Goal: Task Accomplishment & Management: Use online tool/utility

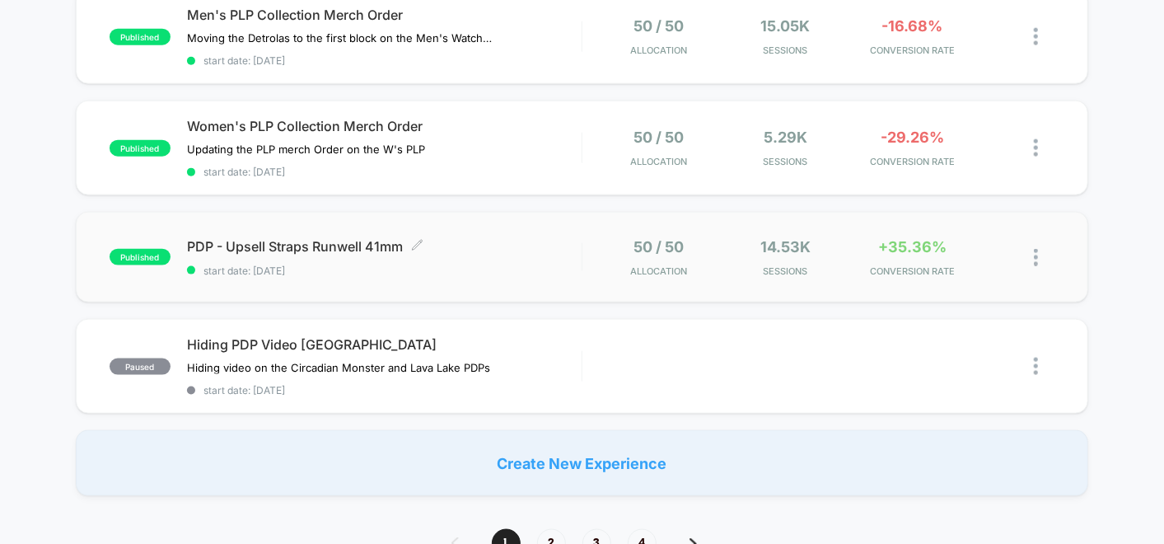
scroll to position [968, 0]
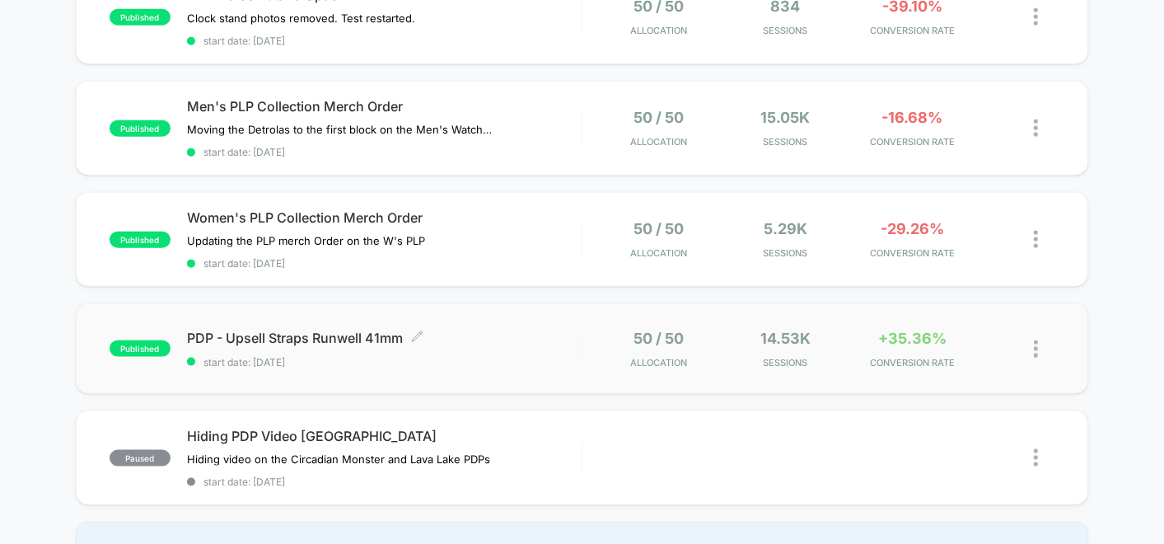
click at [525, 342] on div "PDP - Upsell Straps Runwell 41mm Click to edit experience details Click to edit…" at bounding box center [384, 348] width 395 height 39
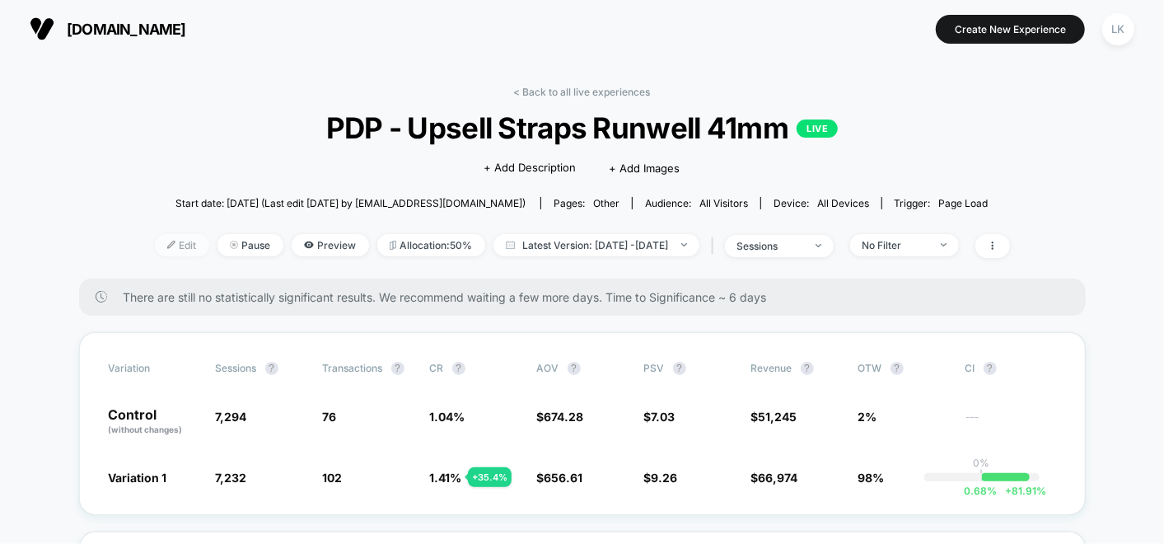
click at [155, 247] on span "Edit" at bounding box center [182, 245] width 54 height 22
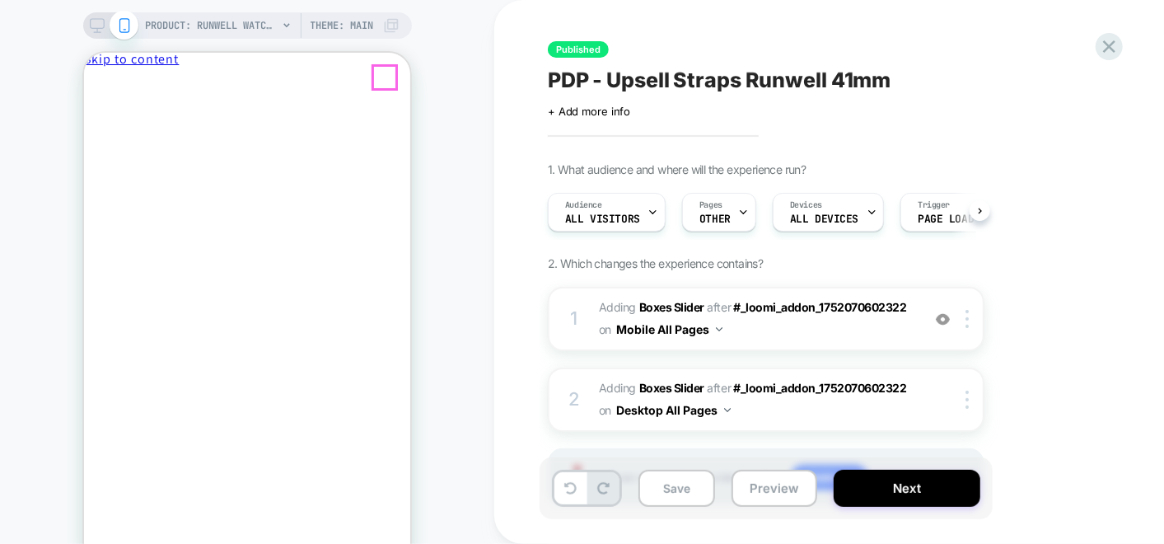
click at [161, 78] on button "Close drawer" at bounding box center [122, 86] width 78 height 17
click at [325, 17] on span "Theme: MAIN" at bounding box center [342, 25] width 63 height 26
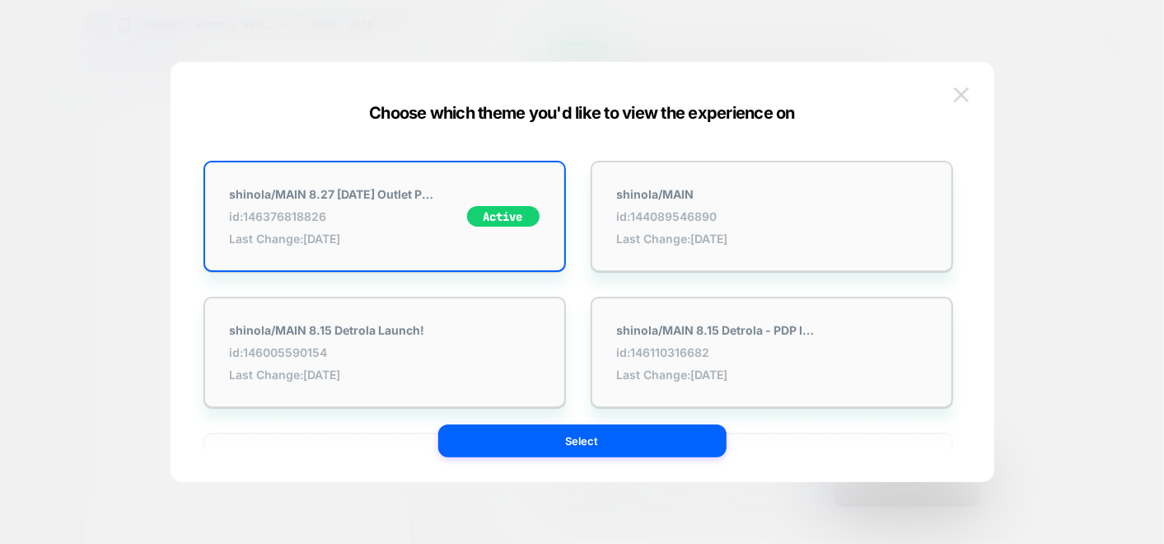
click at [966, 94] on img at bounding box center [961, 94] width 15 height 14
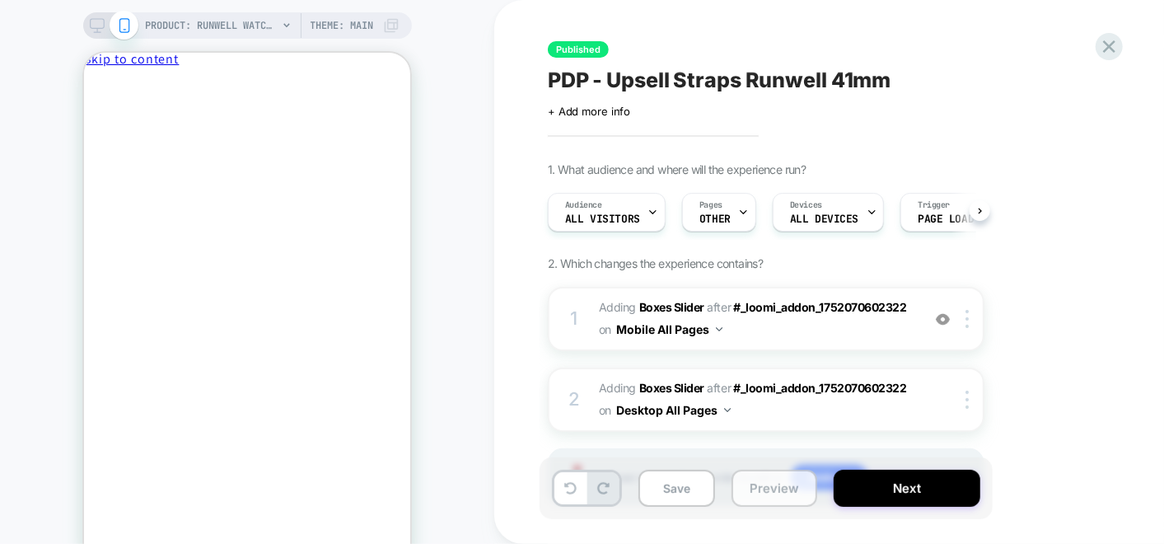
click at [774, 494] on button "Preview" at bounding box center [774, 487] width 86 height 37
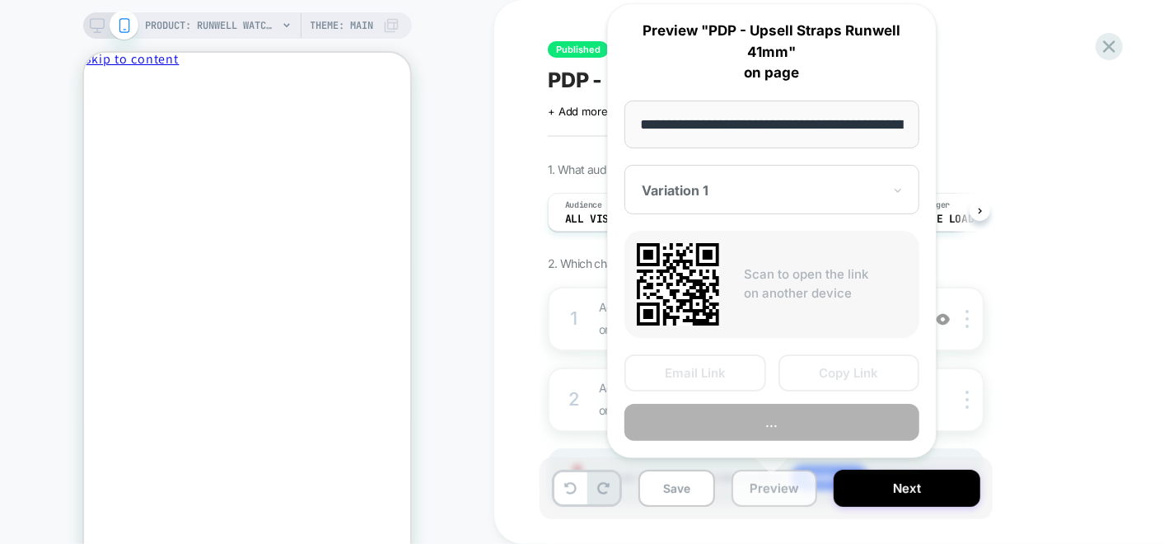
scroll to position [0, 273]
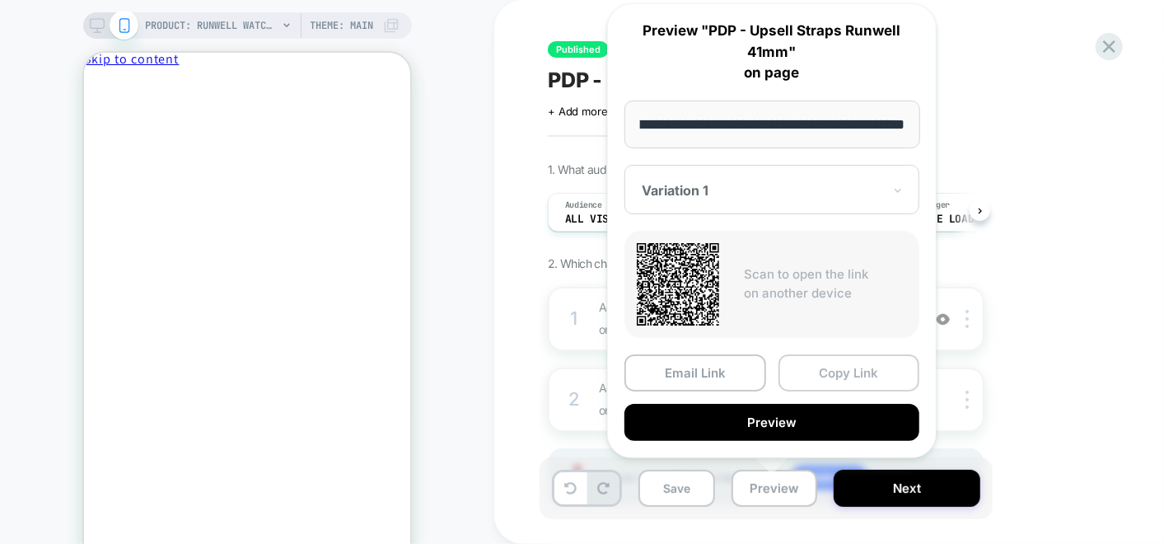
click at [802, 369] on button "Copy Link" at bounding box center [849, 372] width 142 height 37
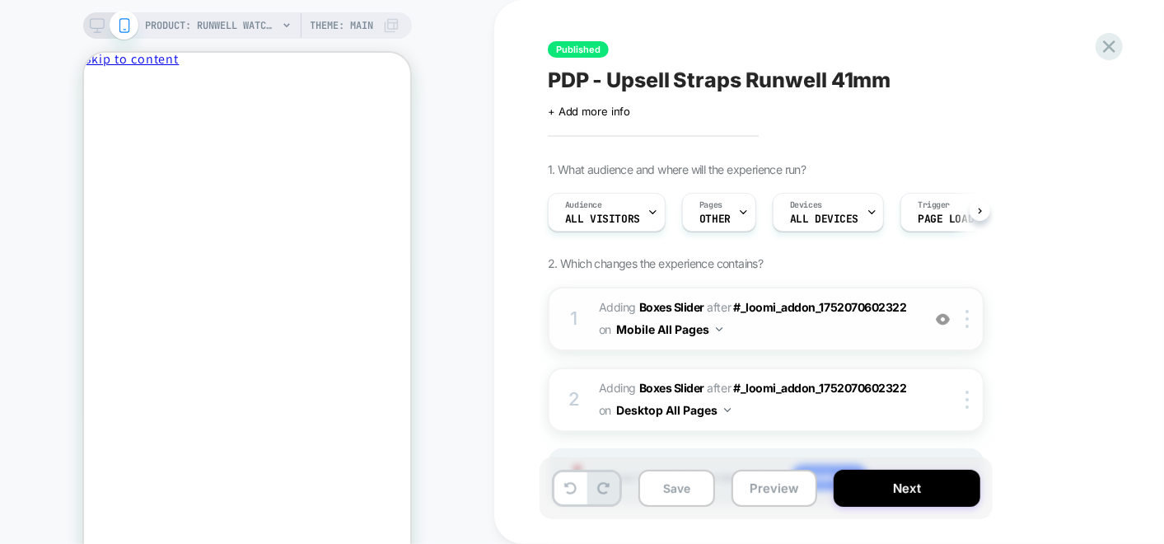
scroll to position [83, 0]
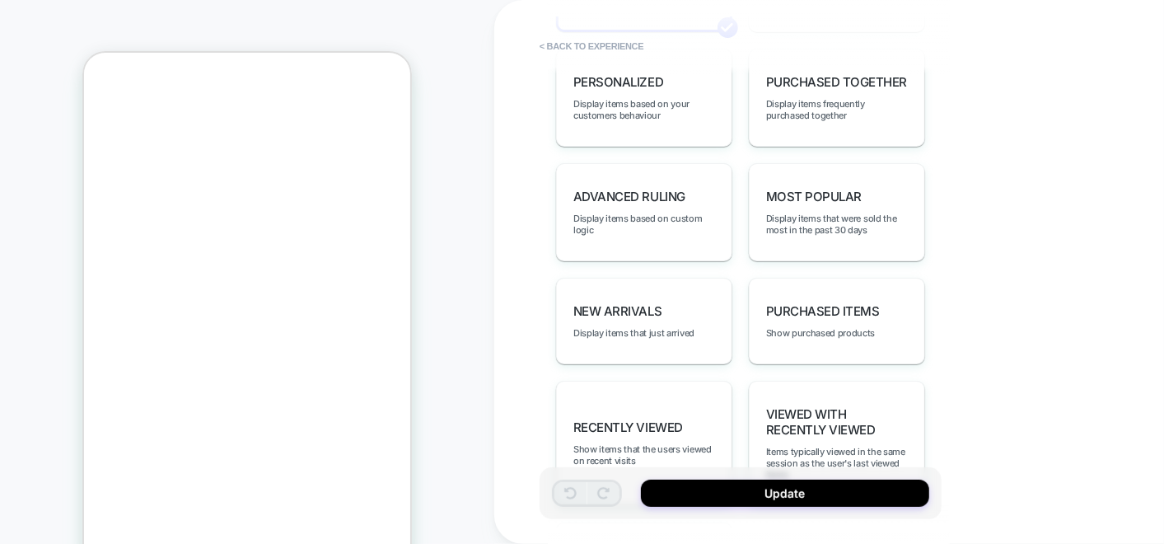
scroll to position [549, 0]
click at [175, 2] on div "PRODUCT: Runwell Watch - Black [41mm] PRODUCT: Runwell Watch - Black [41mm] The…" at bounding box center [247, 296] width 494 height 593
click at [562, 38] on button "< Back to experience" at bounding box center [591, 46] width 120 height 26
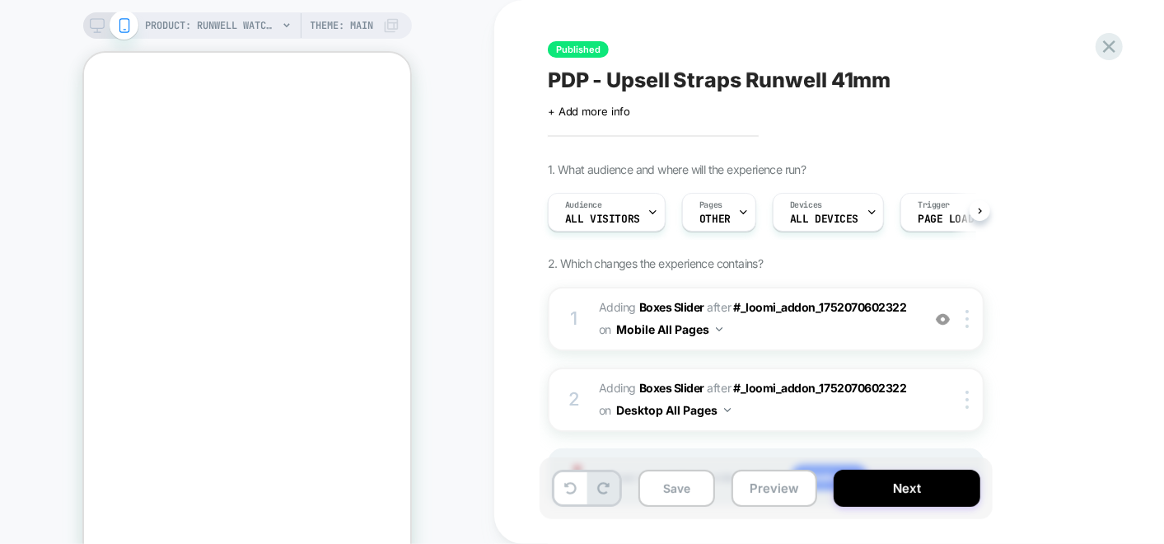
scroll to position [0, 0]
click at [855, 306] on span "#_loomi_addon_1752070602322" at bounding box center [819, 307] width 173 height 14
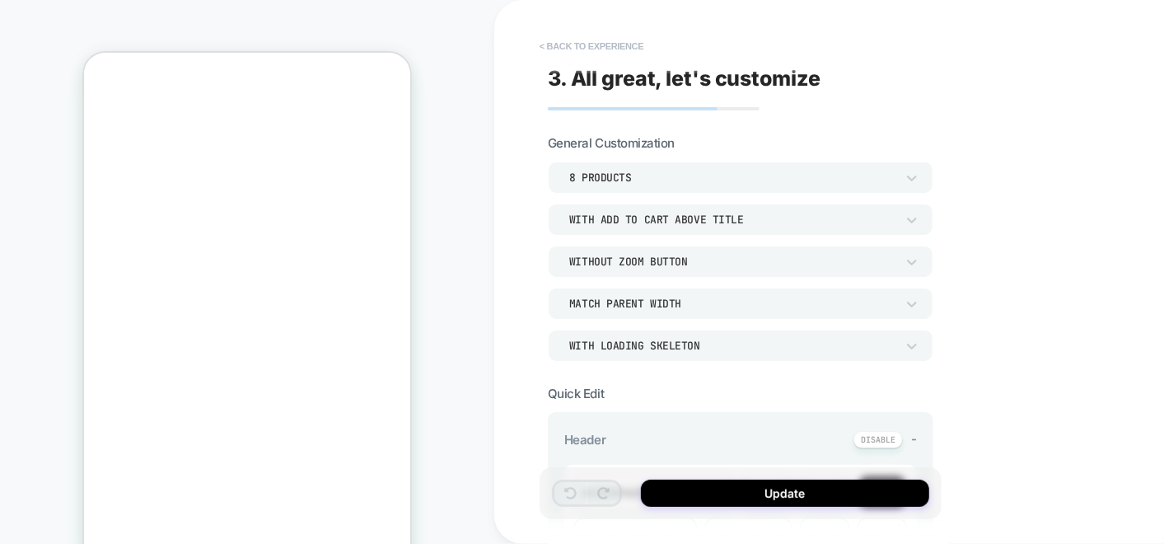
click at [572, 40] on button "< Back to experience" at bounding box center [591, 46] width 120 height 26
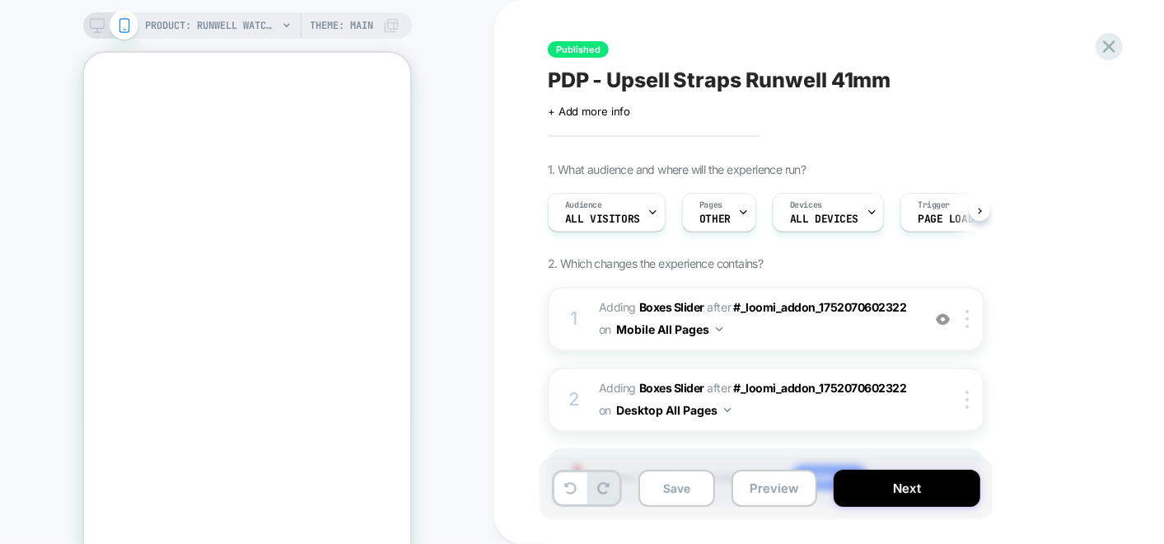
click at [965, 327] on div "1 #_loomi_addon_1754488257219 Adding Boxes Slider AFTER #_loomi_addon_175207060…" at bounding box center [766, 319] width 437 height 64
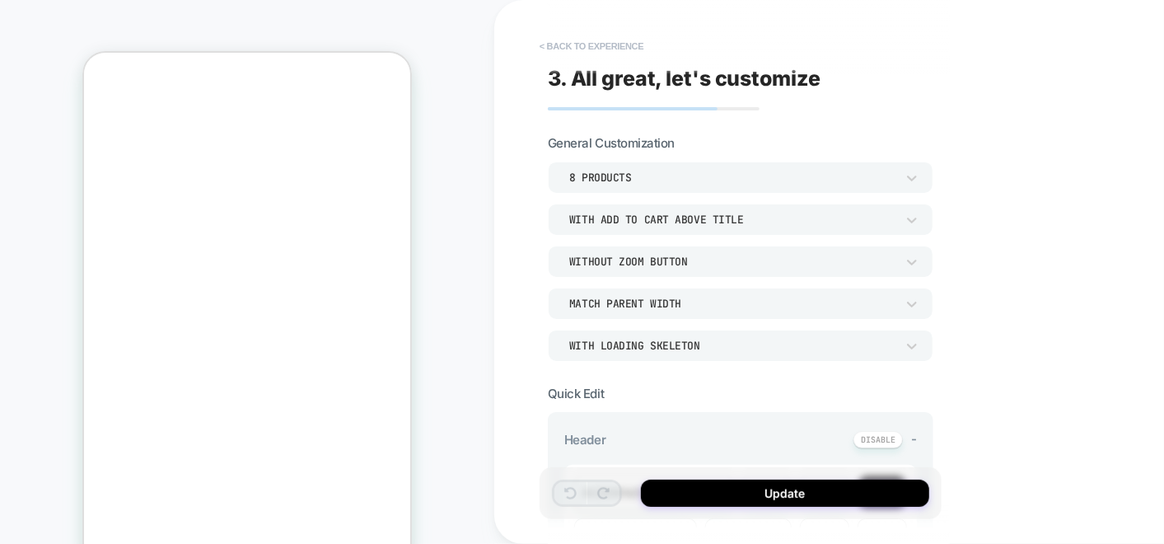
click at [536, 37] on button "< Back to experience" at bounding box center [591, 46] width 120 height 26
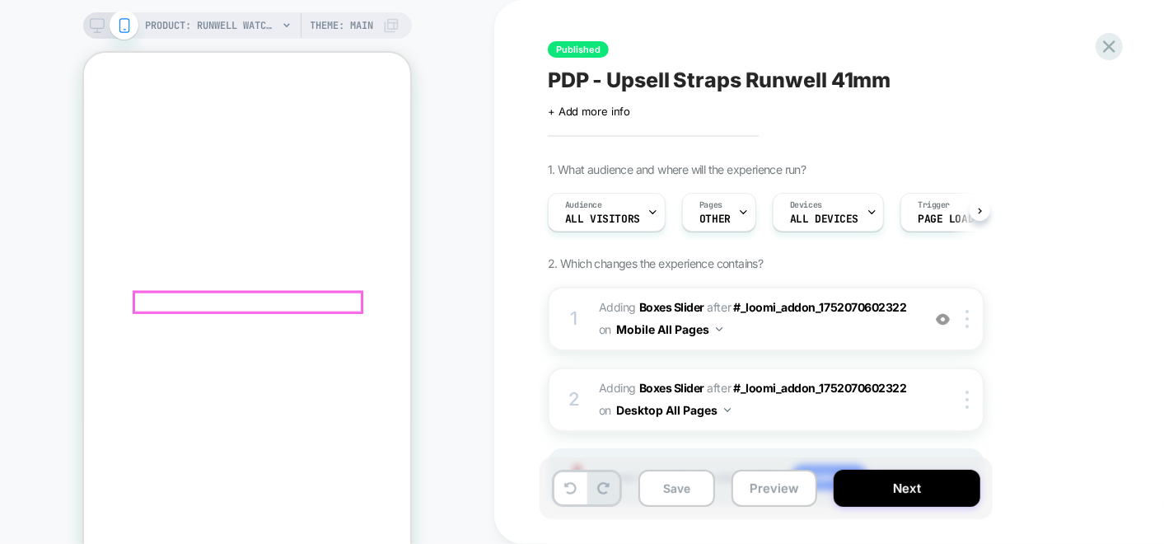
scroll to position [824, 0]
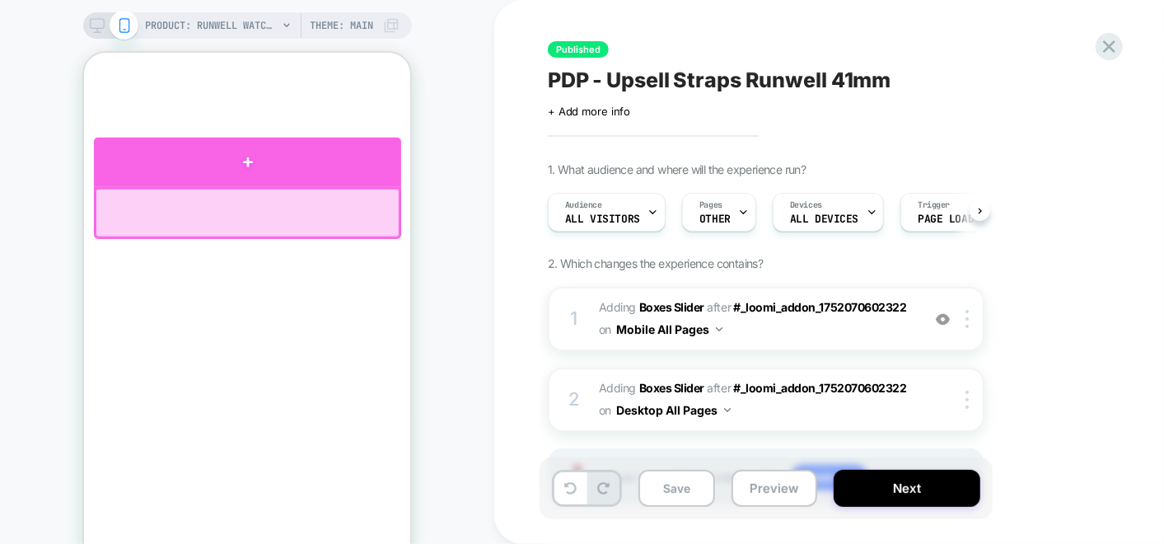
click at [250, 165] on div at bounding box center [246, 161] width 307 height 49
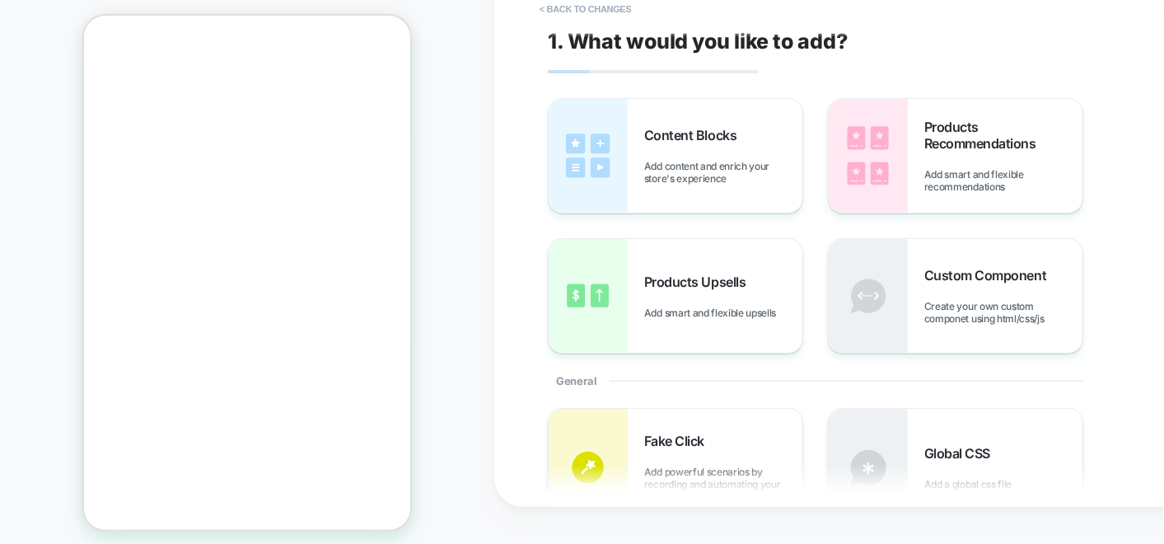
scroll to position [716, 0]
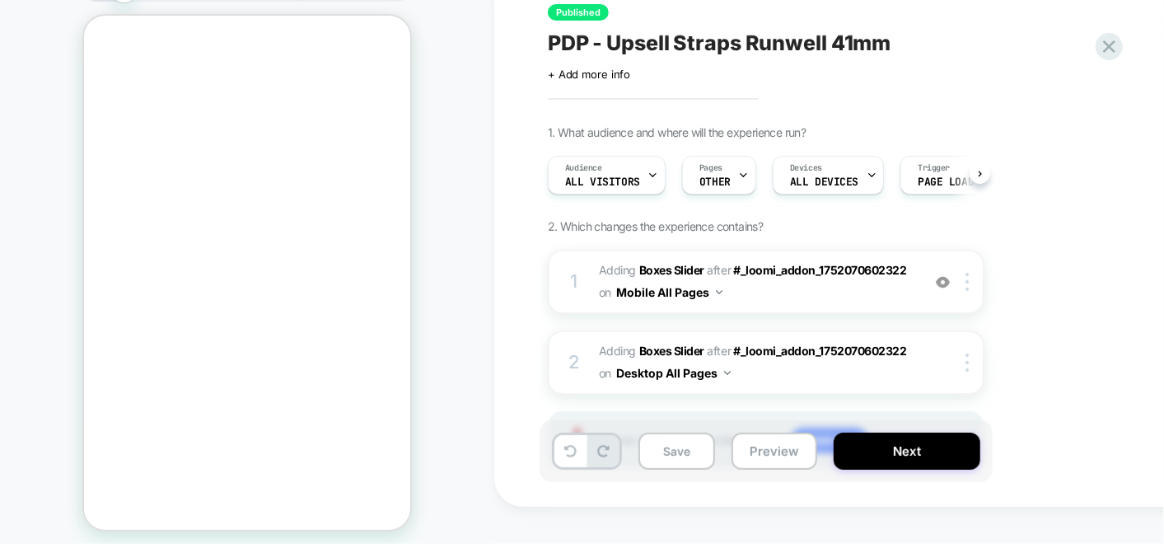
scroll to position [0, 0]
click at [1113, 58] on div at bounding box center [1109, 47] width 34 height 34
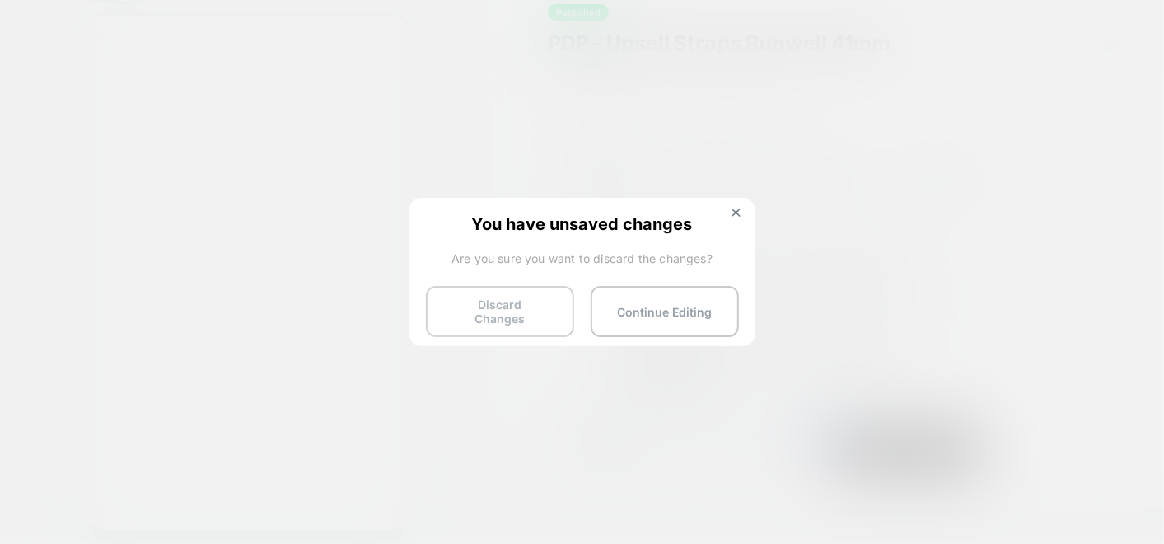
click at [539, 320] on button "Discard Changes" at bounding box center [500, 311] width 148 height 51
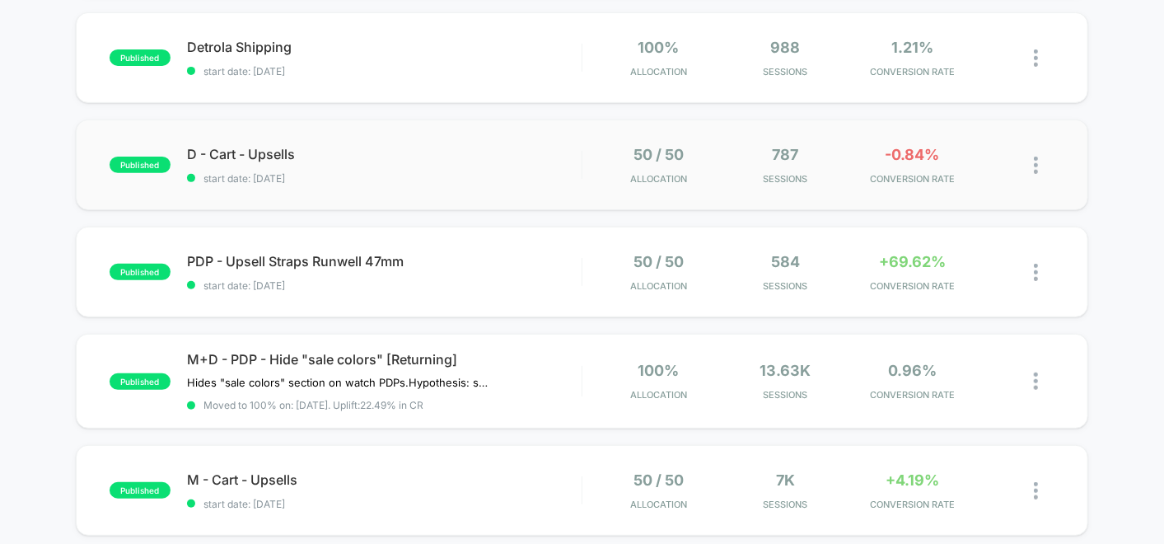
scroll to position [91, 0]
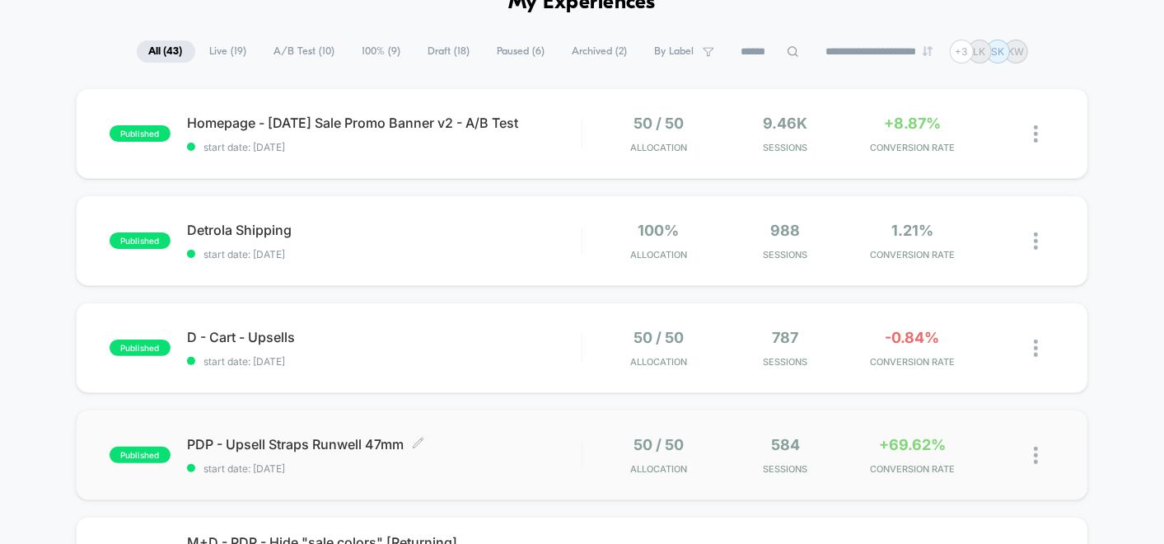
click at [530, 439] on span "PDP - Upsell Straps Runwell 47mm Click to edit experience details" at bounding box center [384, 444] width 395 height 16
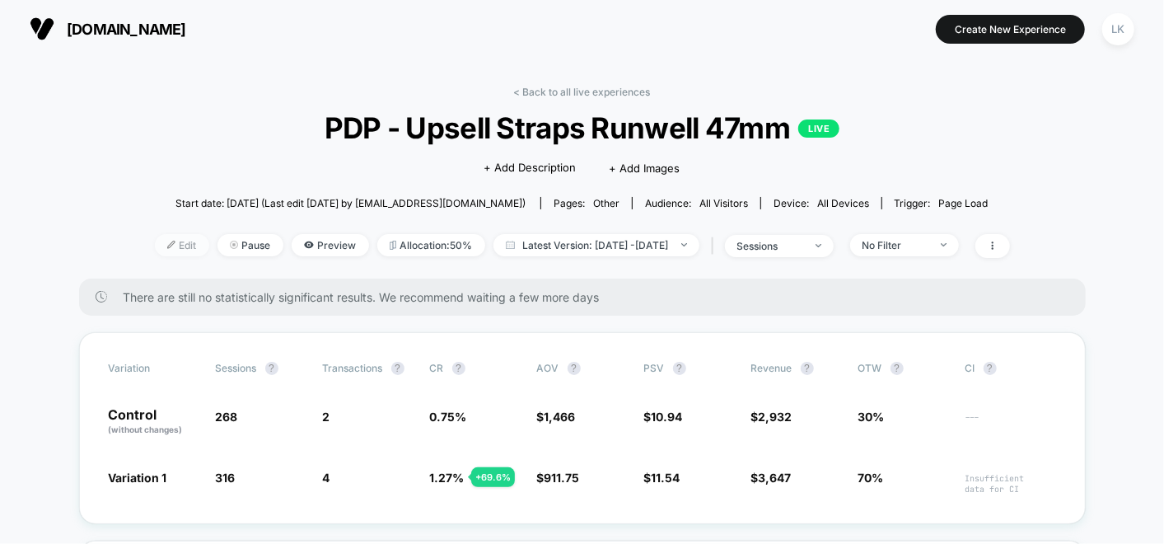
click at [158, 247] on span "Edit" at bounding box center [182, 245] width 54 height 22
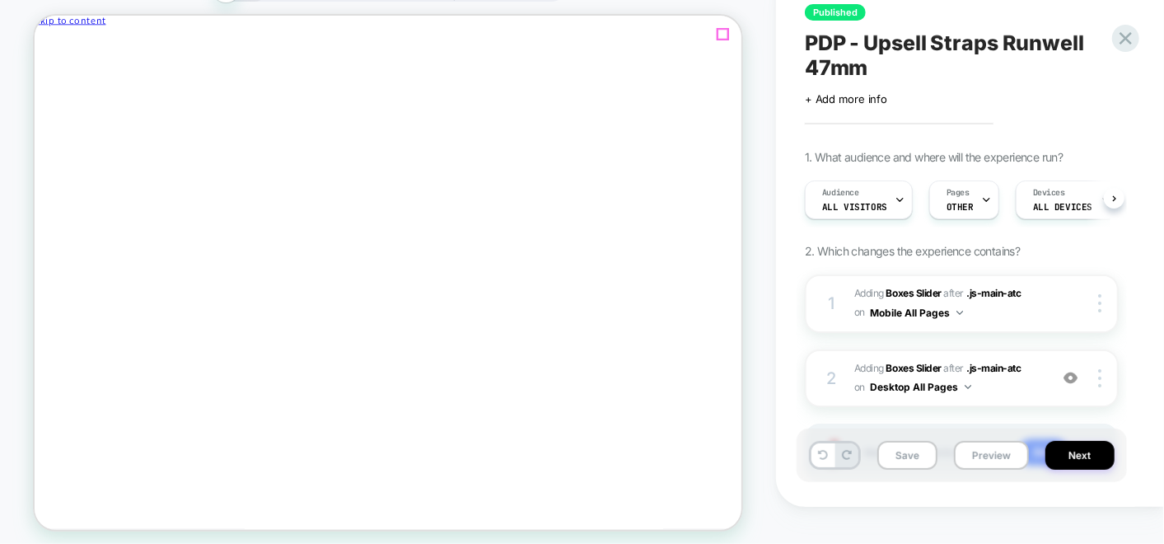
click at [105, 44] on icon "Close" at bounding box center [105, 50] width 0 height 12
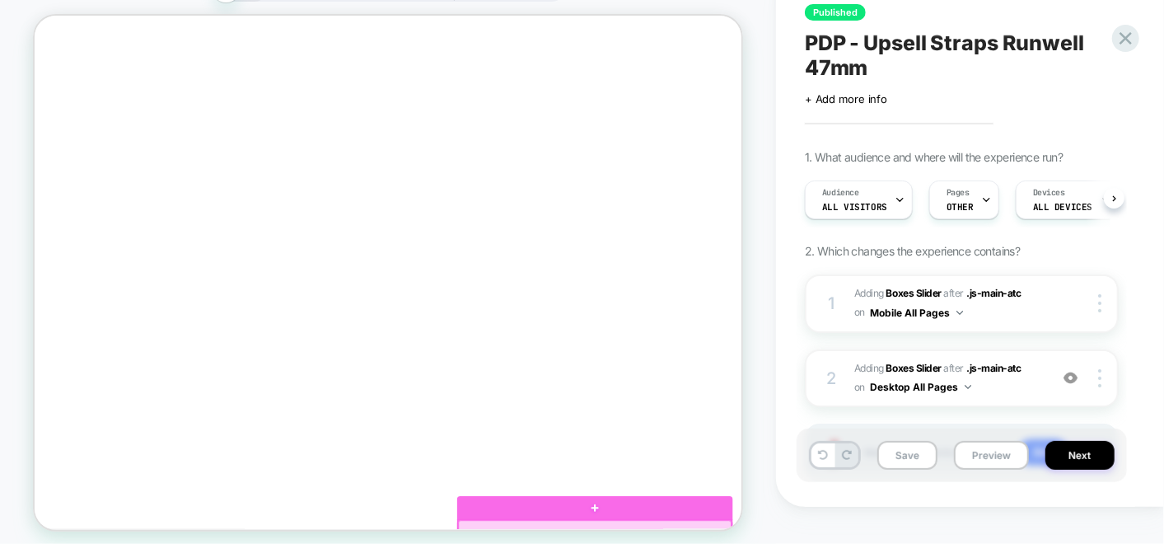
scroll to position [3202, 0]
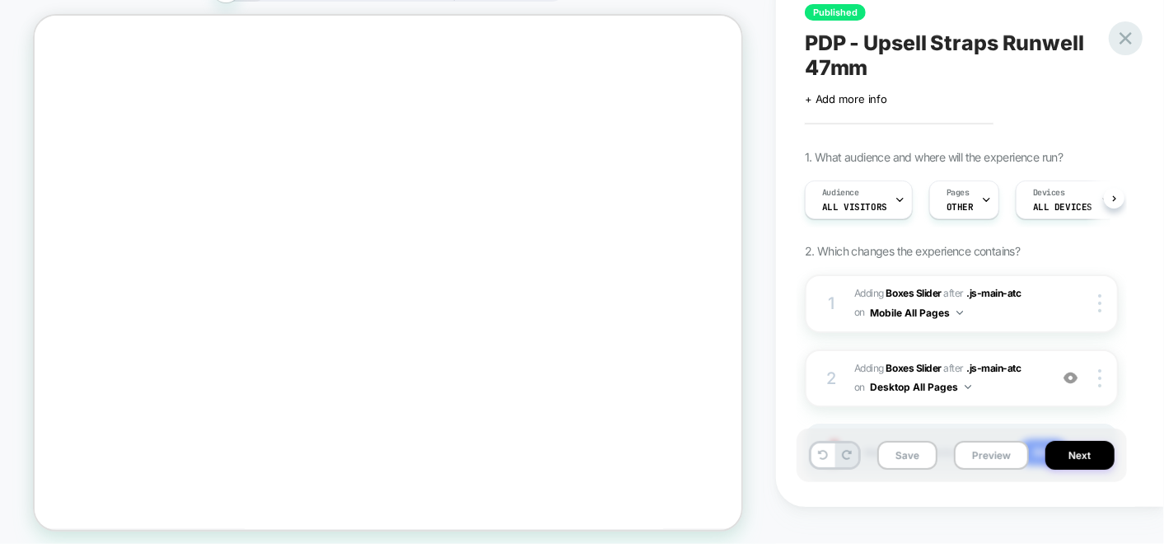
click at [1126, 45] on icon at bounding box center [1125, 38] width 22 height 22
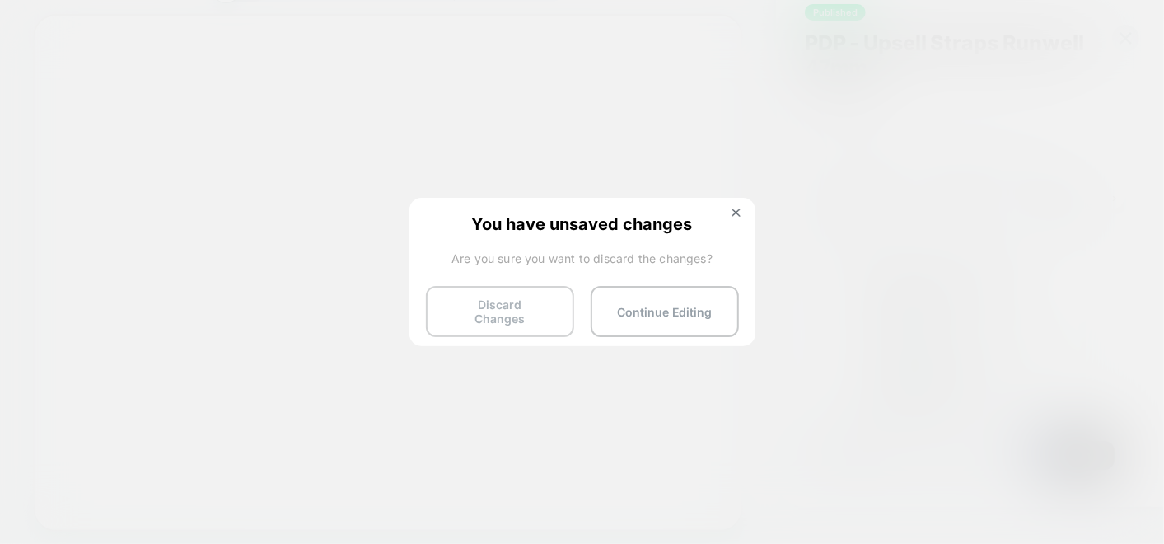
click at [518, 306] on button "Discard Changes" at bounding box center [500, 311] width 148 height 51
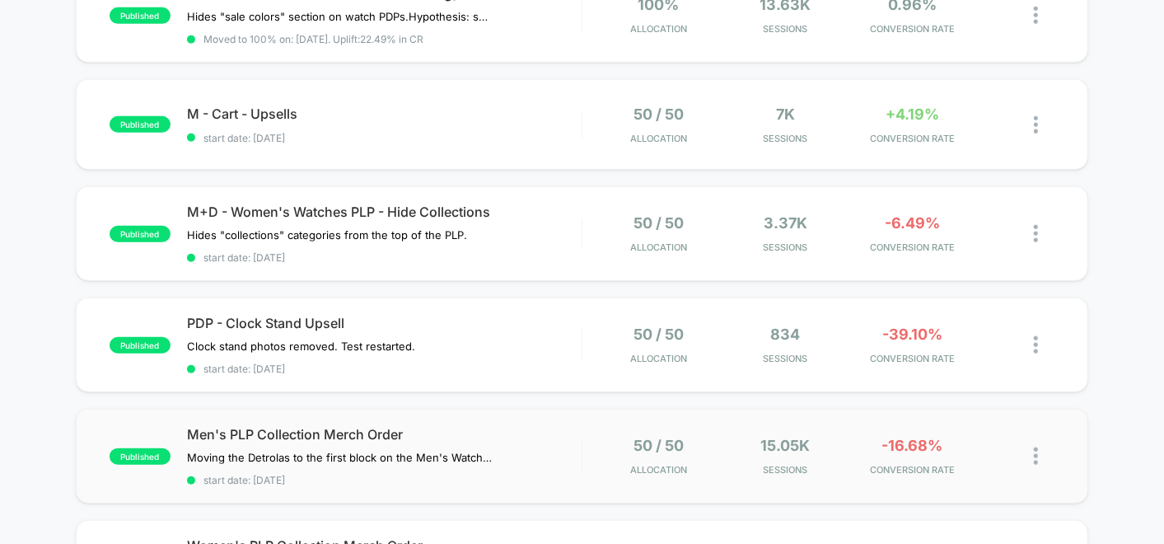
scroll to position [915, 0]
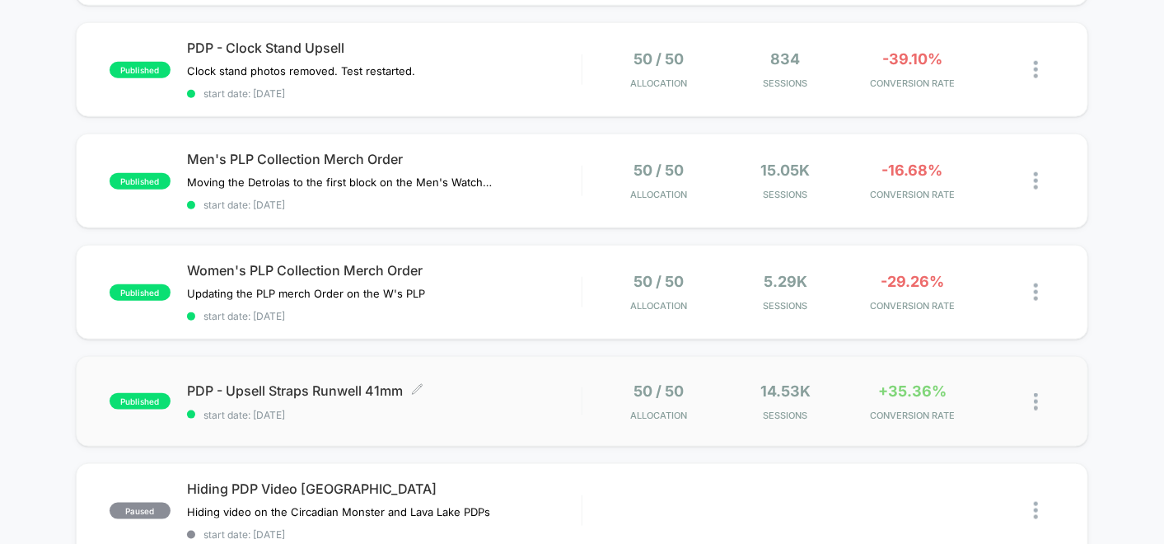
click at [521, 382] on span "PDP - Upsell Straps Runwell 41mm Click to edit experience details" at bounding box center [384, 390] width 395 height 16
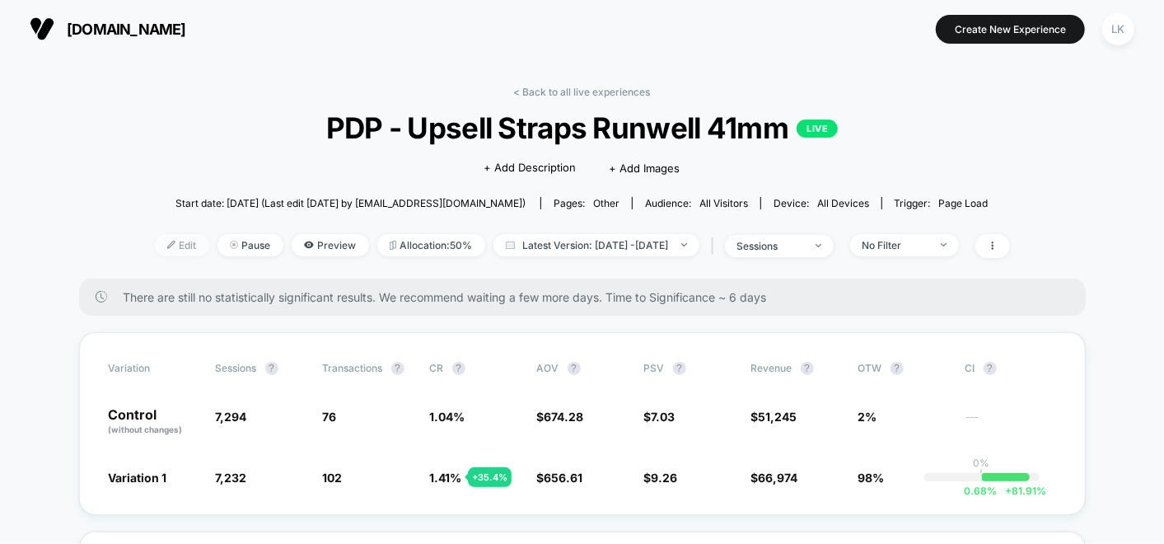
click at [155, 243] on span "Edit" at bounding box center [182, 245] width 54 height 22
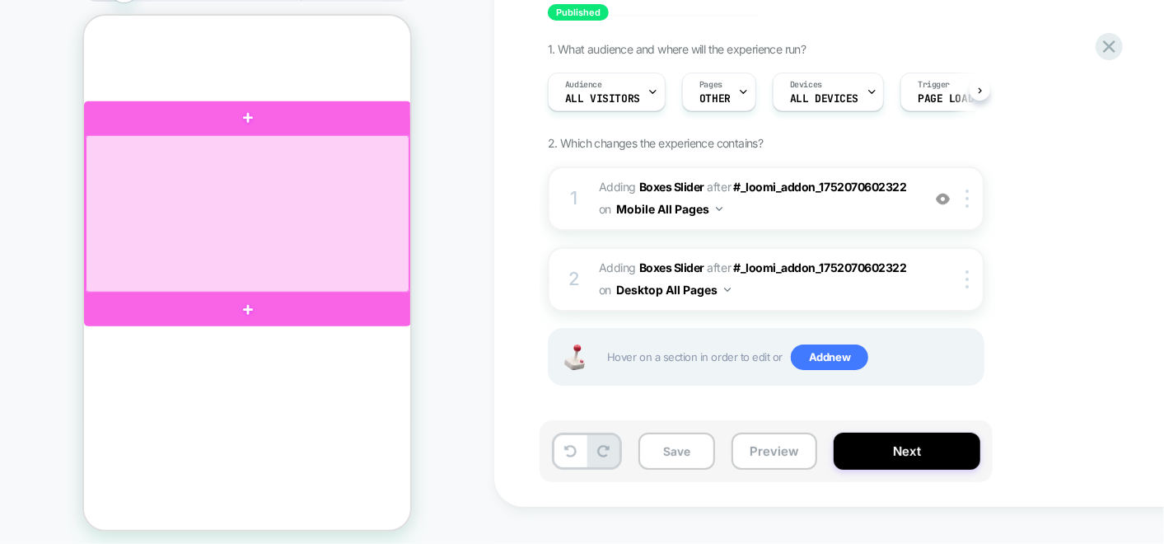
scroll to position [824, 0]
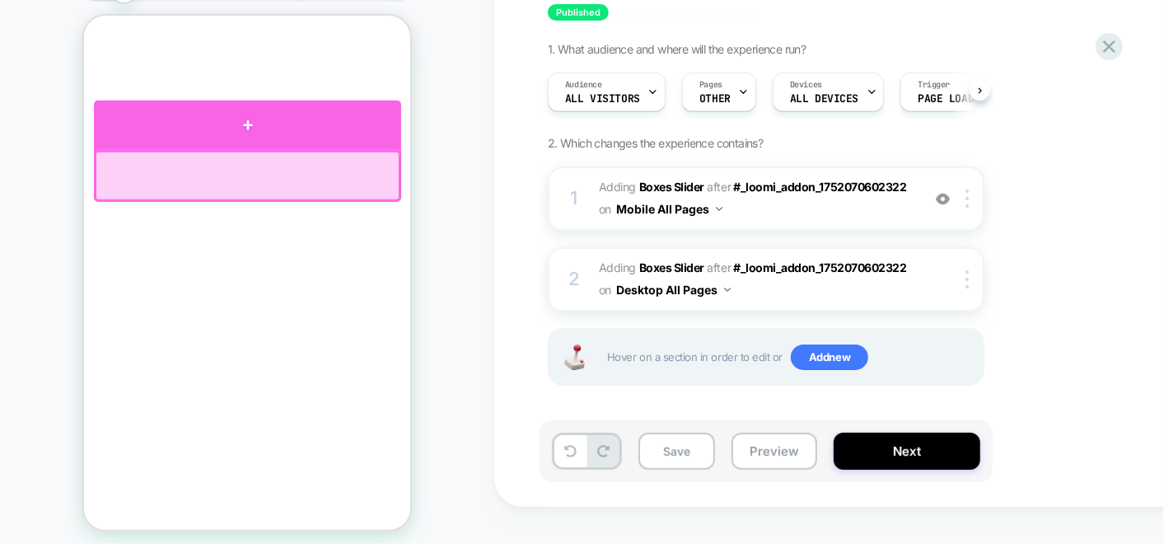
click at [250, 133] on div at bounding box center [246, 124] width 307 height 49
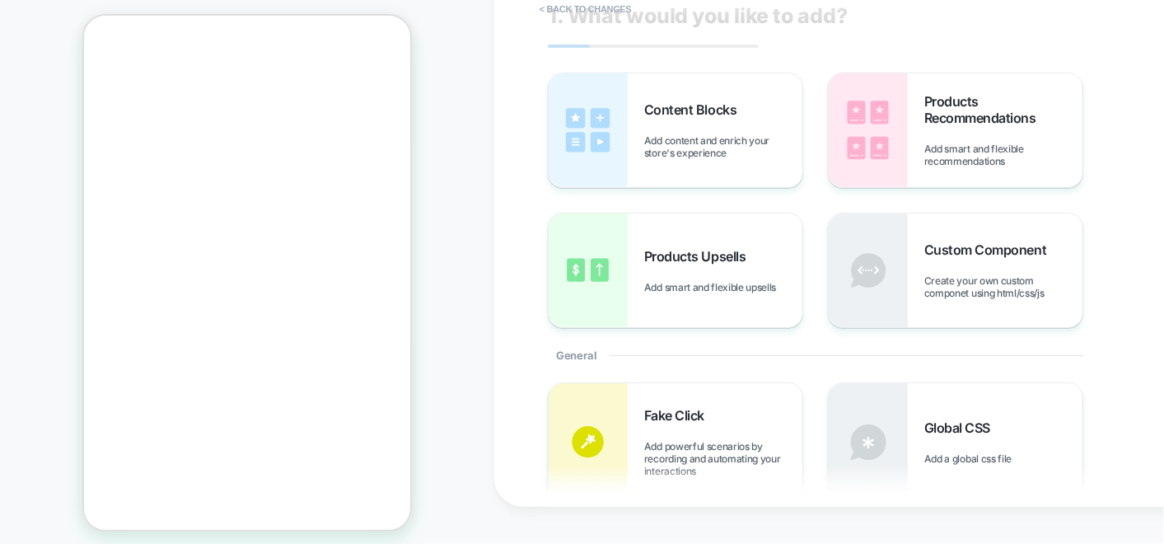
scroll to position [0, 0]
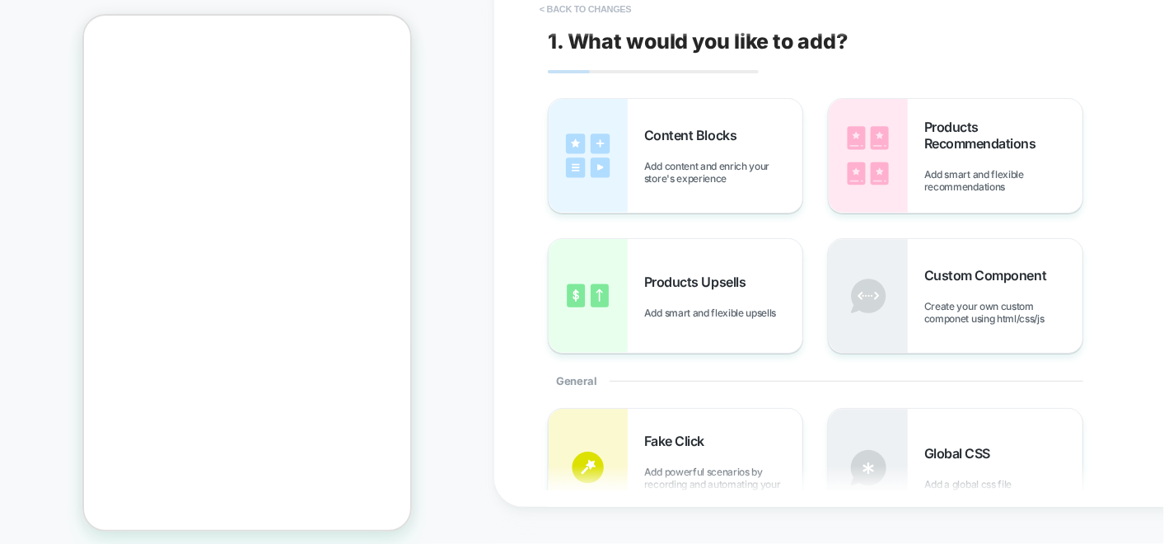
click at [621, 0] on button "< Back to changes" at bounding box center [585, 9] width 109 height 26
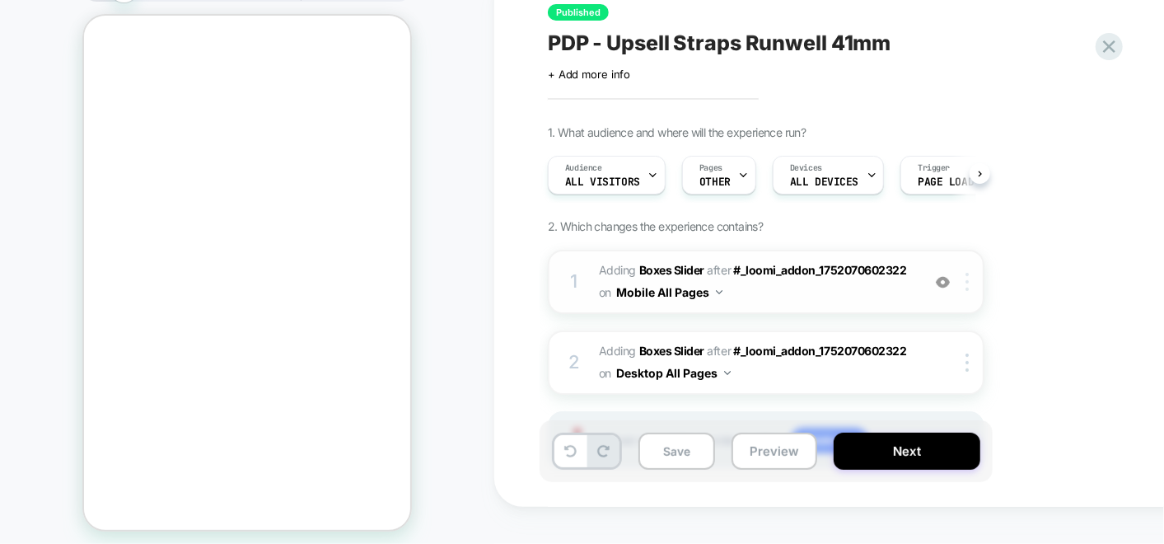
click at [969, 286] on img at bounding box center [966, 282] width 3 height 18
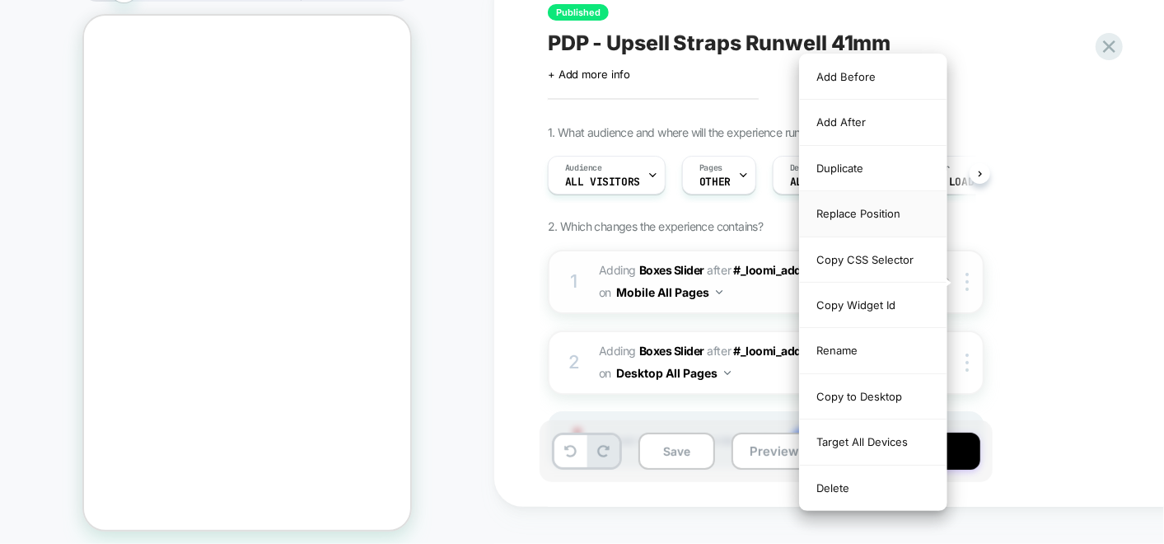
click at [863, 218] on div "Replace Position" at bounding box center [873, 213] width 147 height 45
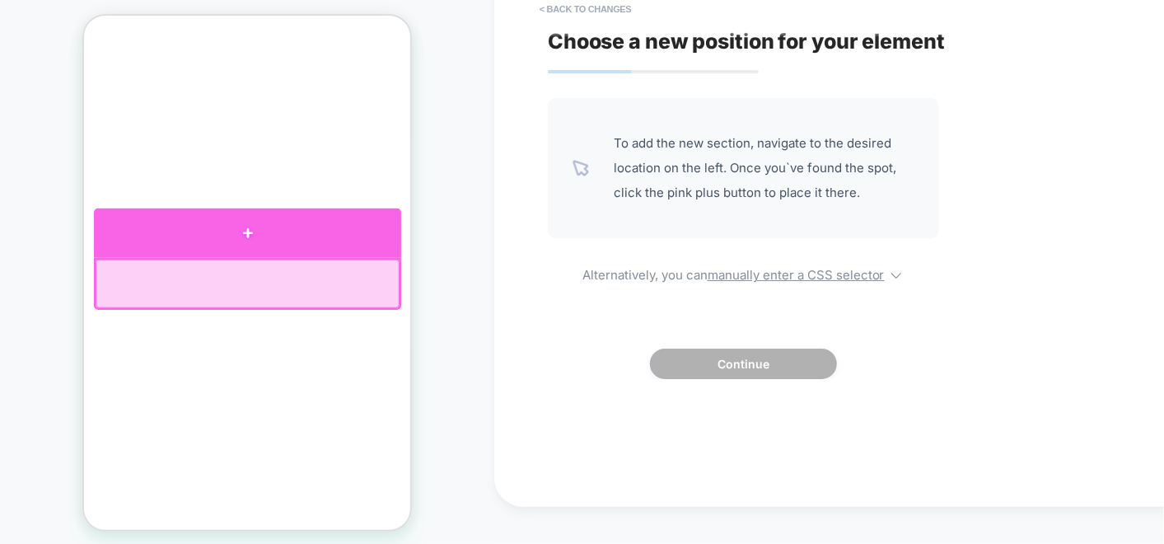
click at [250, 241] on div at bounding box center [246, 232] width 307 height 49
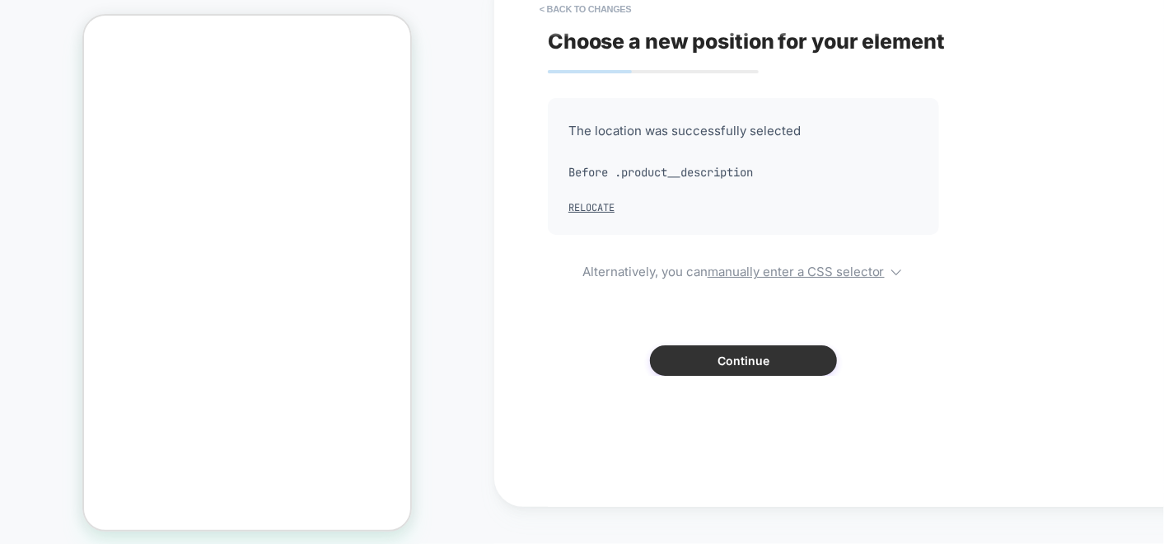
click at [768, 368] on button "Continue" at bounding box center [743, 360] width 187 height 30
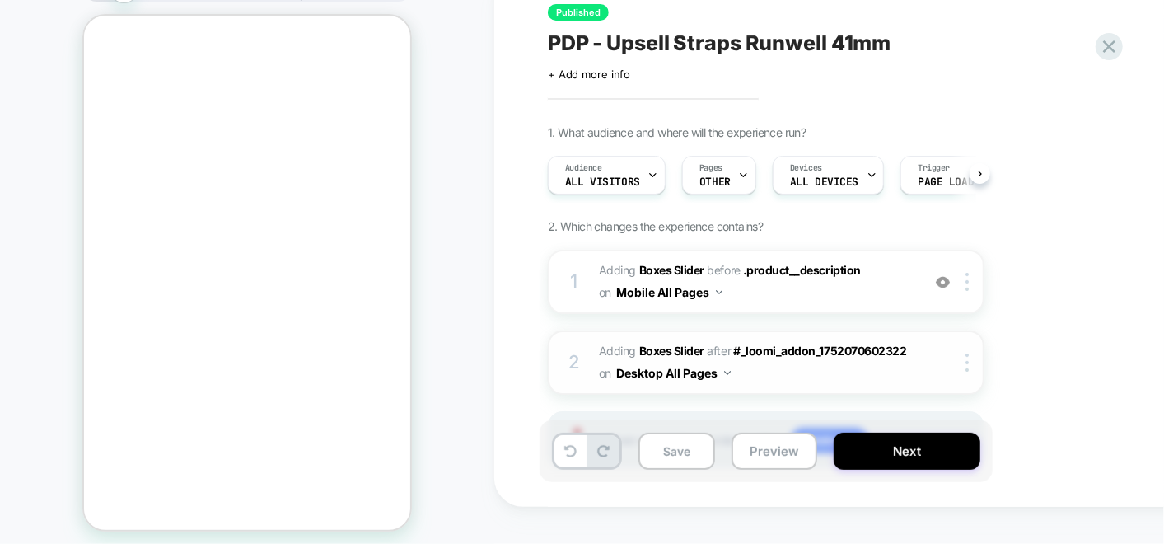
scroll to position [83, 0]
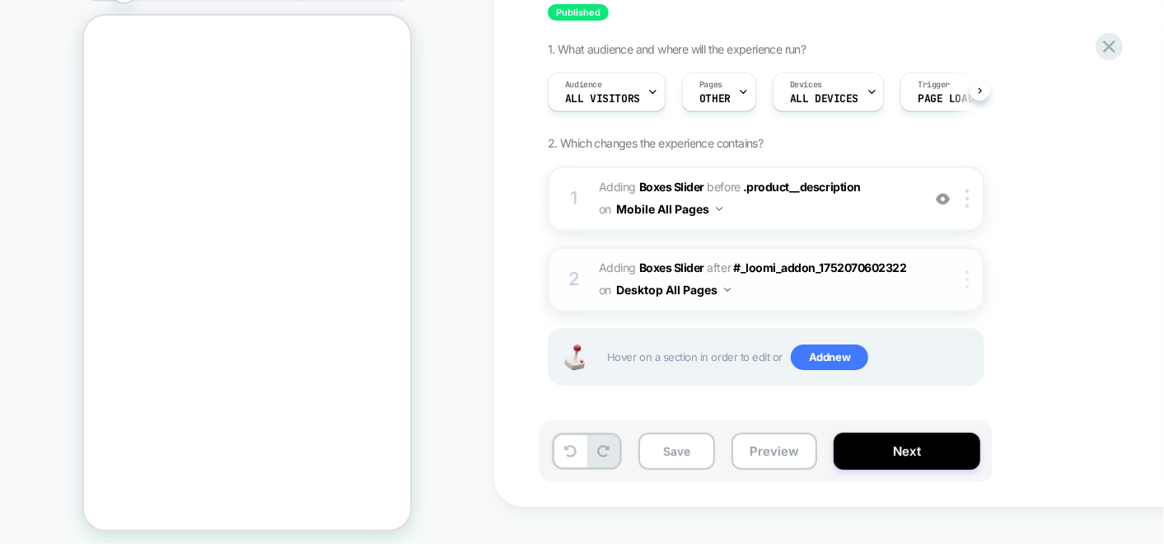
click at [968, 275] on img at bounding box center [966, 279] width 3 height 18
click at [1002, 313] on div "1. What audience and where will the experience run? Audience All Visitors Pages…" at bounding box center [848, 234] width 601 height 385
click at [675, 451] on button "Save" at bounding box center [676, 450] width 77 height 37
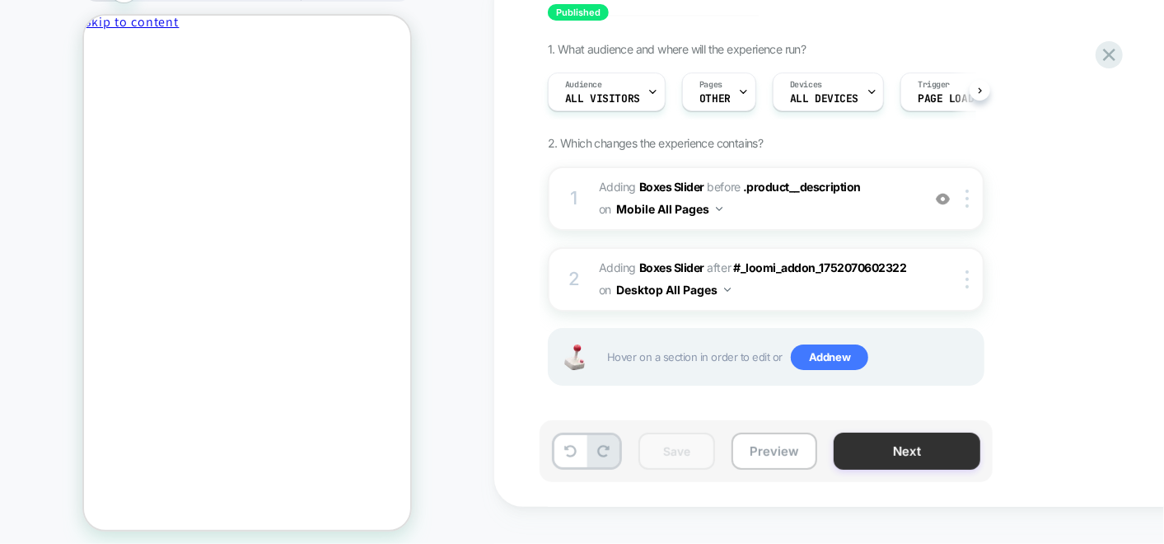
click at [922, 445] on button "Next" at bounding box center [907, 450] width 147 height 37
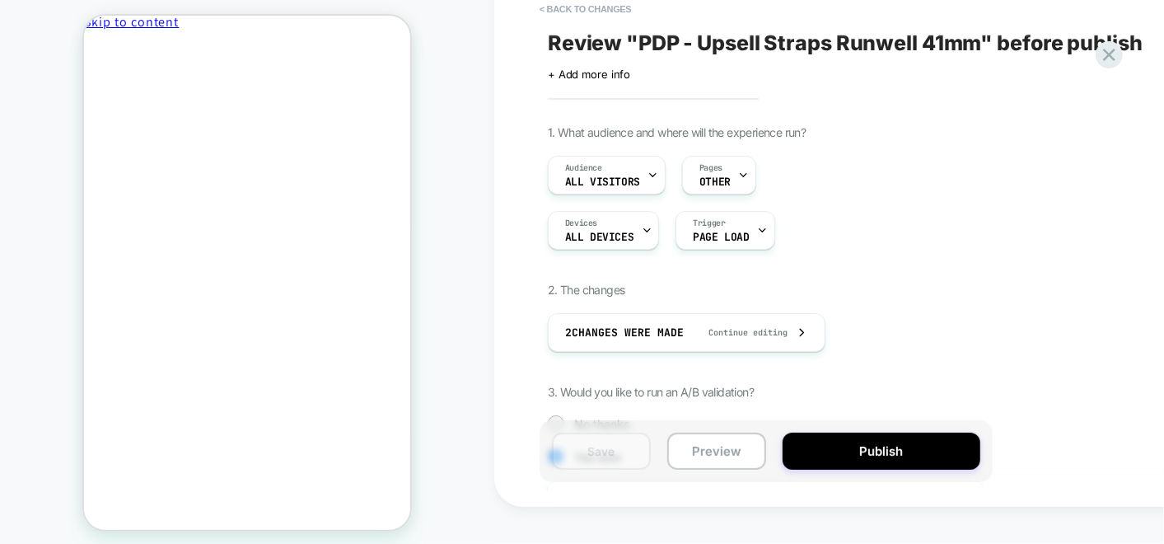
scroll to position [0, 1]
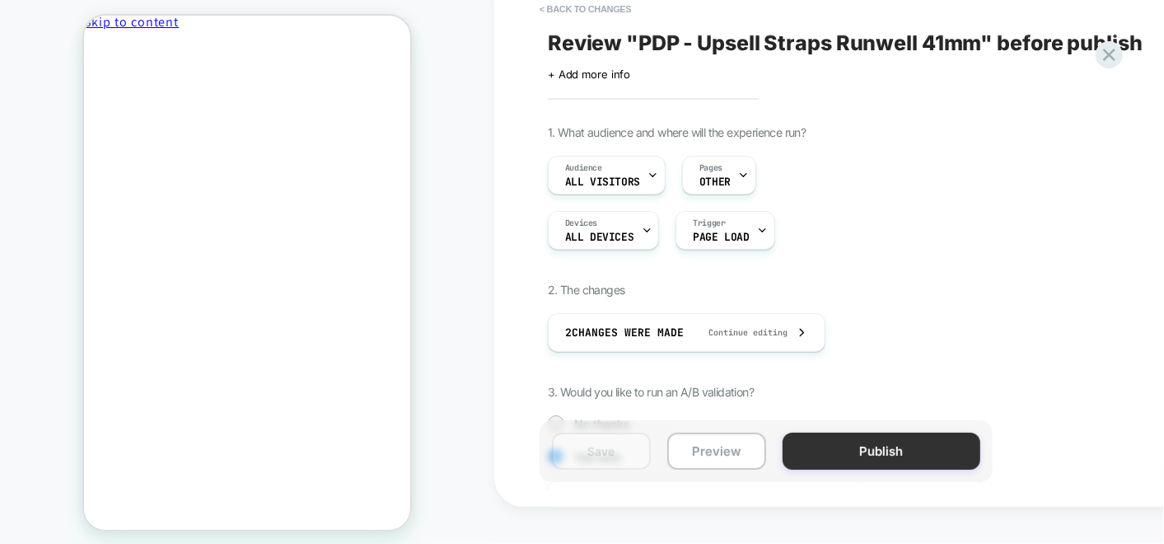
click at [881, 452] on button "Publish" at bounding box center [881, 450] width 198 height 37
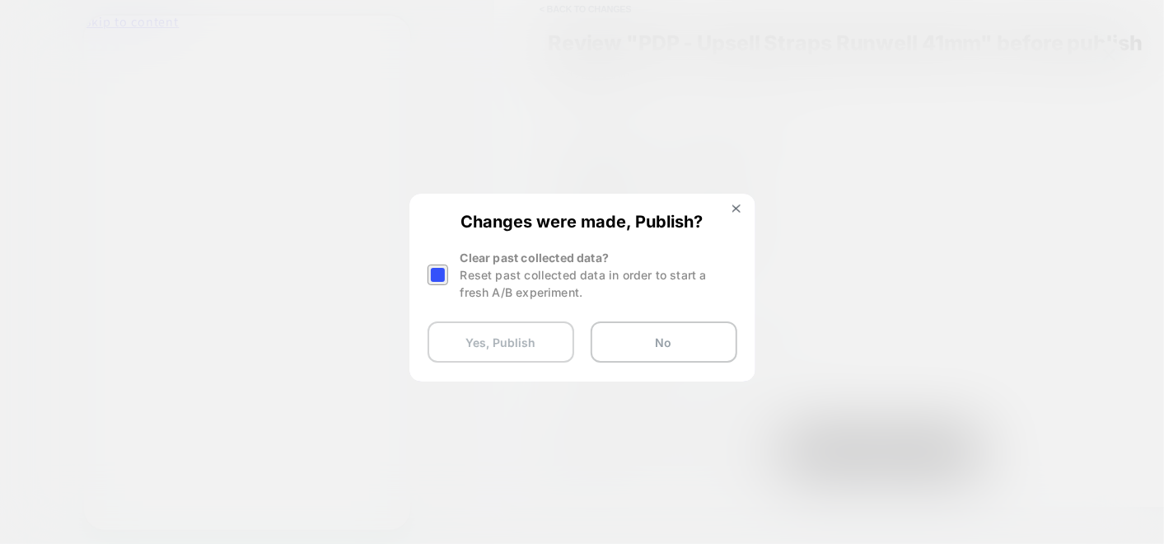
click at [496, 344] on button "Yes, Publish" at bounding box center [500, 341] width 147 height 41
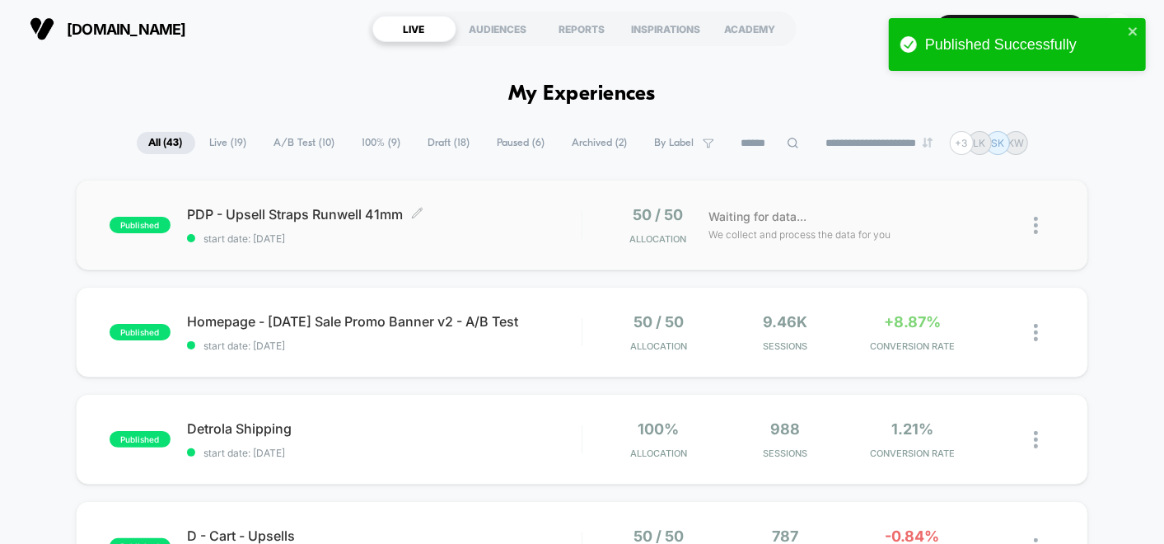
click at [530, 221] on span "PDP - Upsell Straps Runwell 41mm Click to edit experience details" at bounding box center [384, 214] width 395 height 16
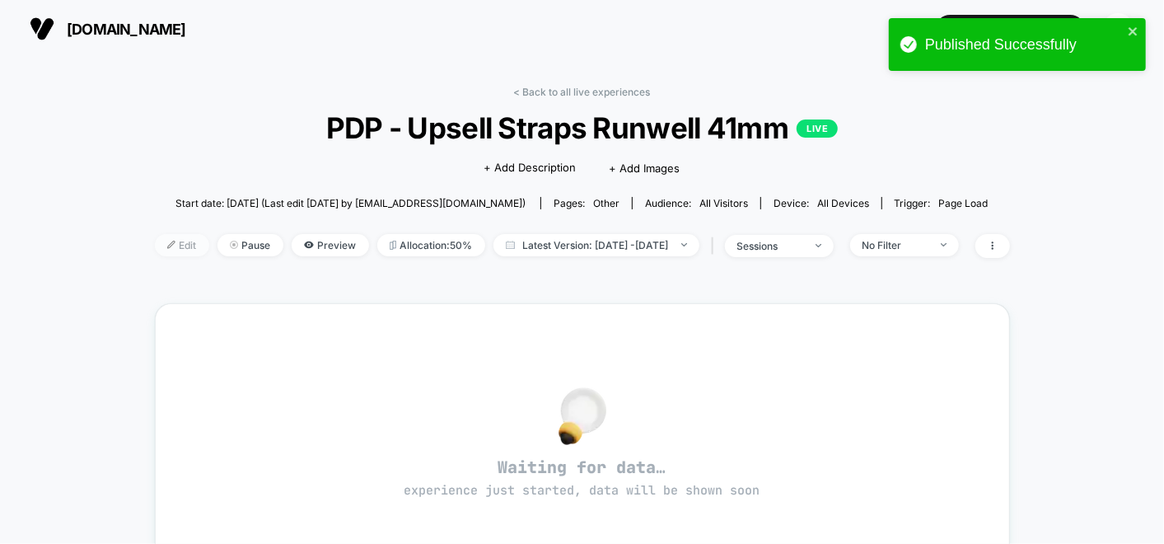
click at [166, 249] on span "Edit" at bounding box center [182, 245] width 54 height 22
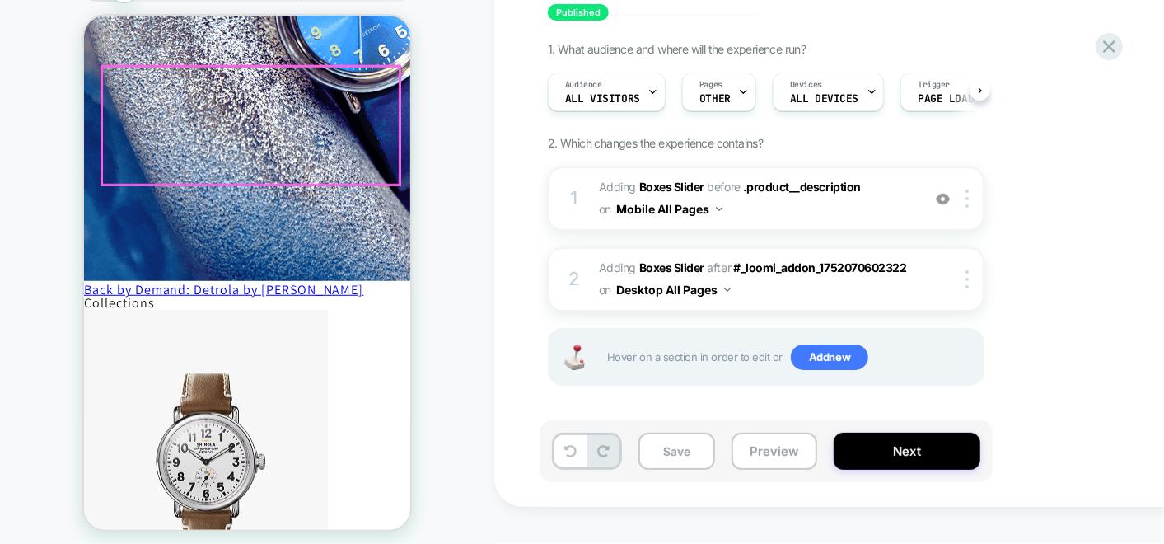
scroll to position [549, 0]
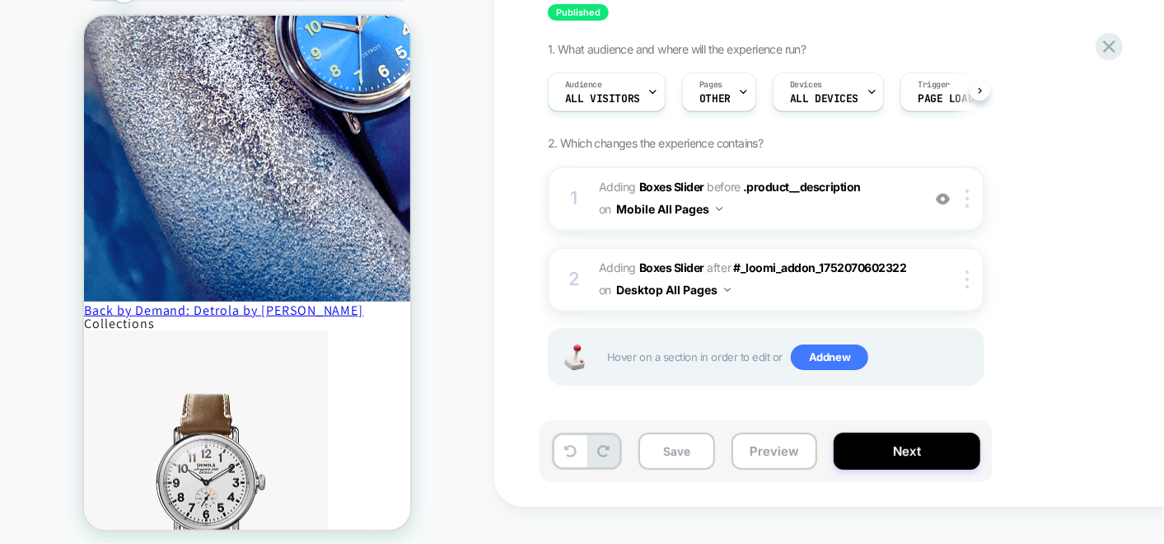
drag, startPoint x: 103, startPoint y: 22, endPoint x: 203, endPoint y: 21, distance: 100.5
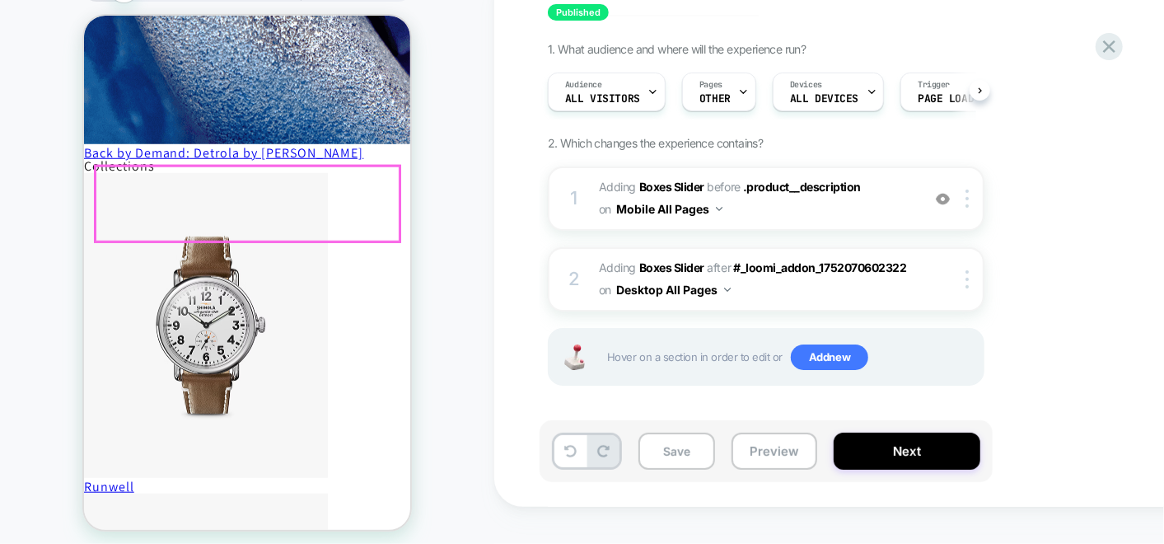
scroll to position [640, 0]
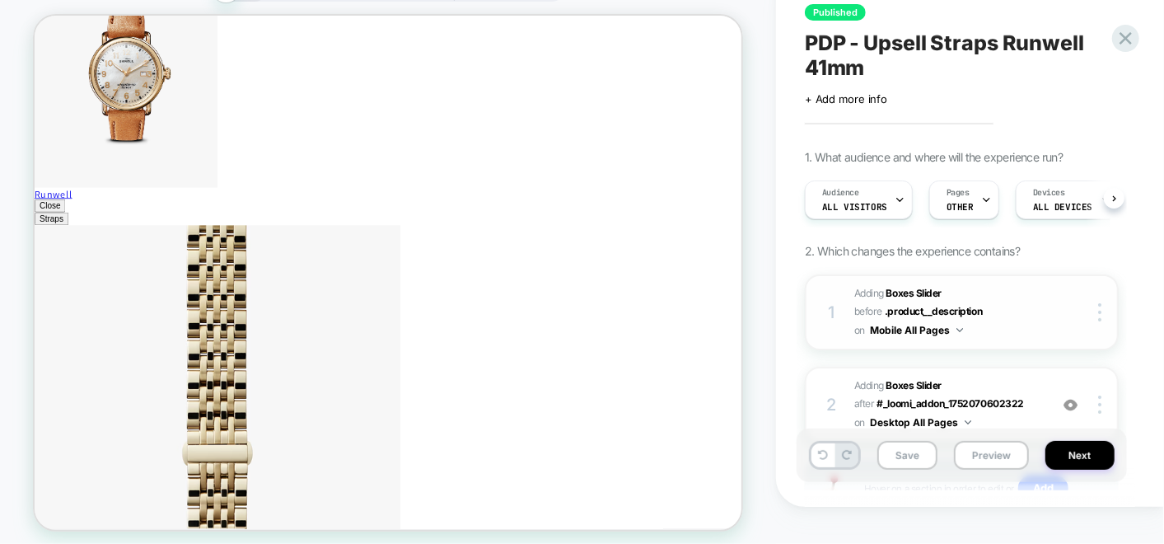
scroll to position [131, 0]
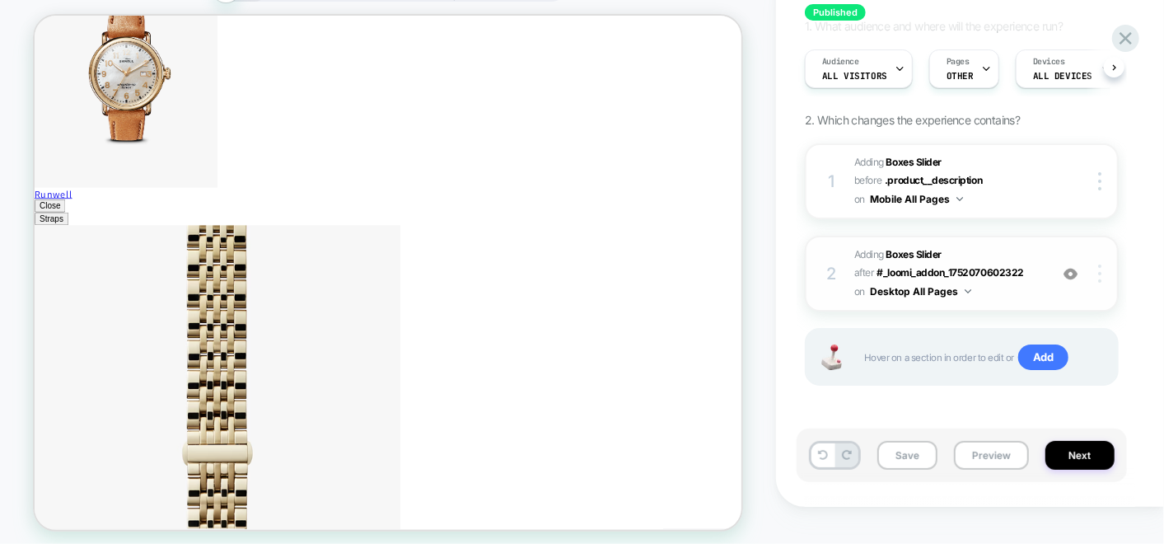
click at [1099, 283] on img at bounding box center [1099, 273] width 3 height 18
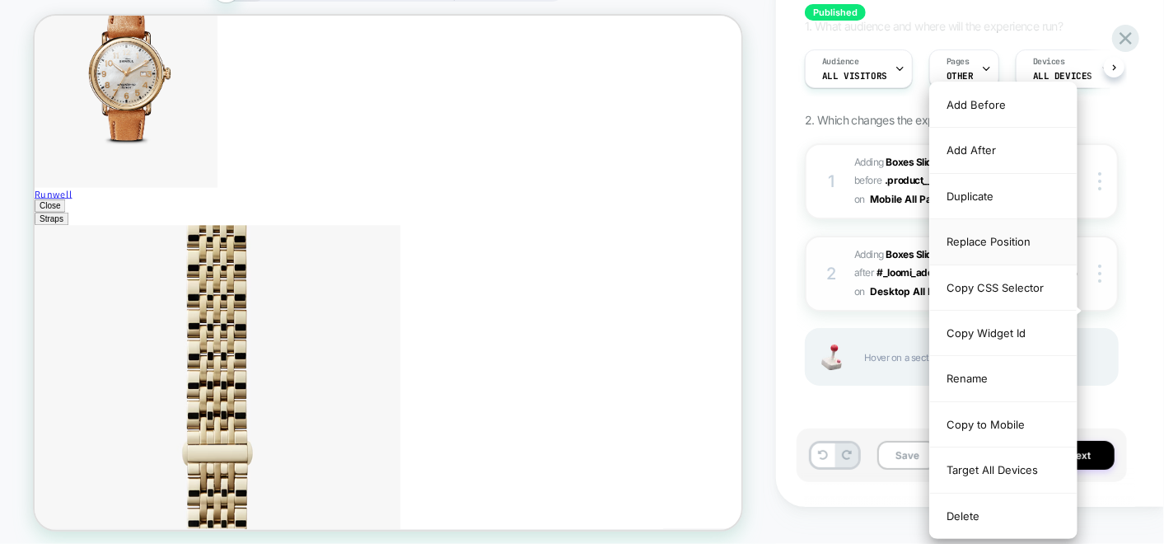
click at [964, 238] on div "Replace Position" at bounding box center [1003, 241] width 147 height 45
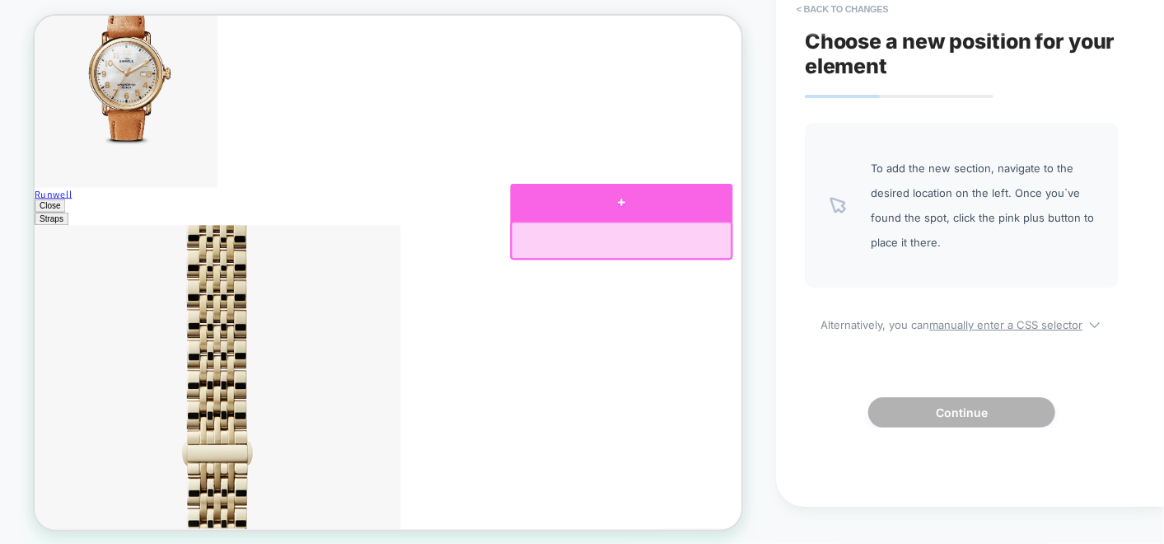
click at [816, 269] on div at bounding box center [816, 264] width 297 height 49
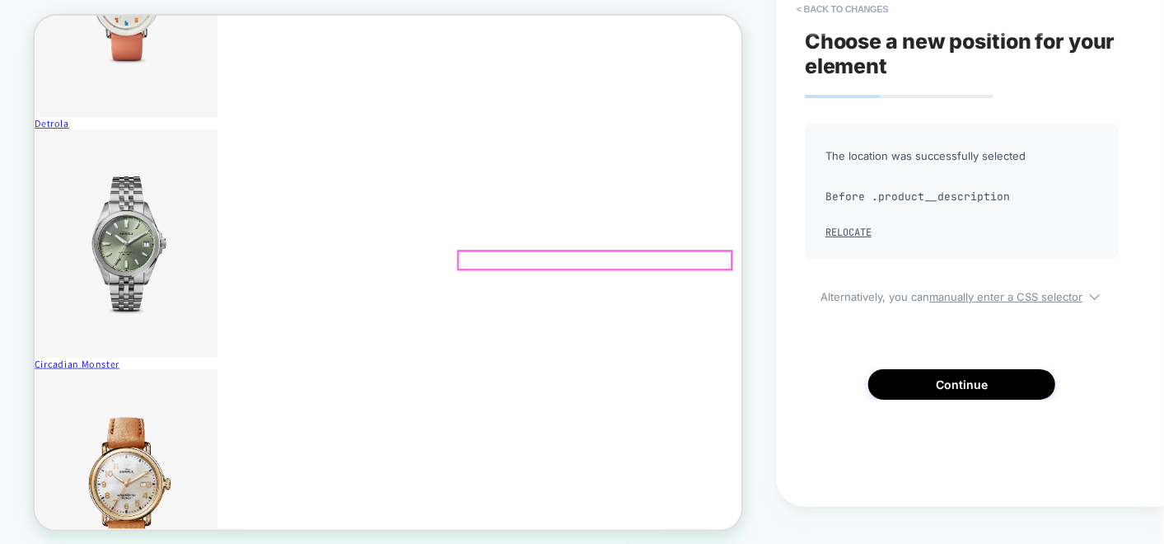
scroll to position [4484, 0]
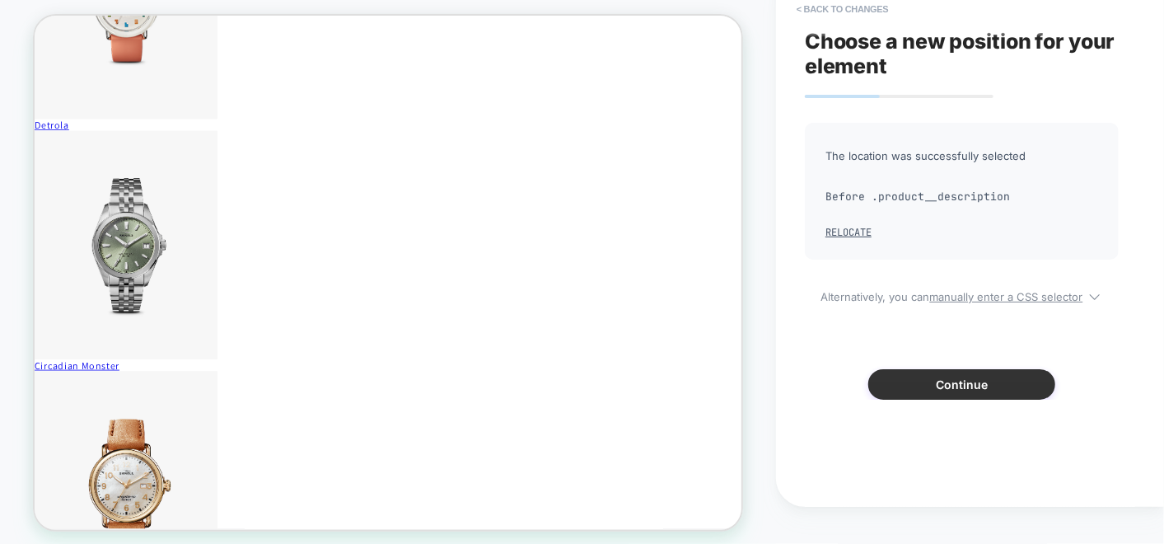
click at [933, 399] on button "Continue" at bounding box center [961, 384] width 187 height 30
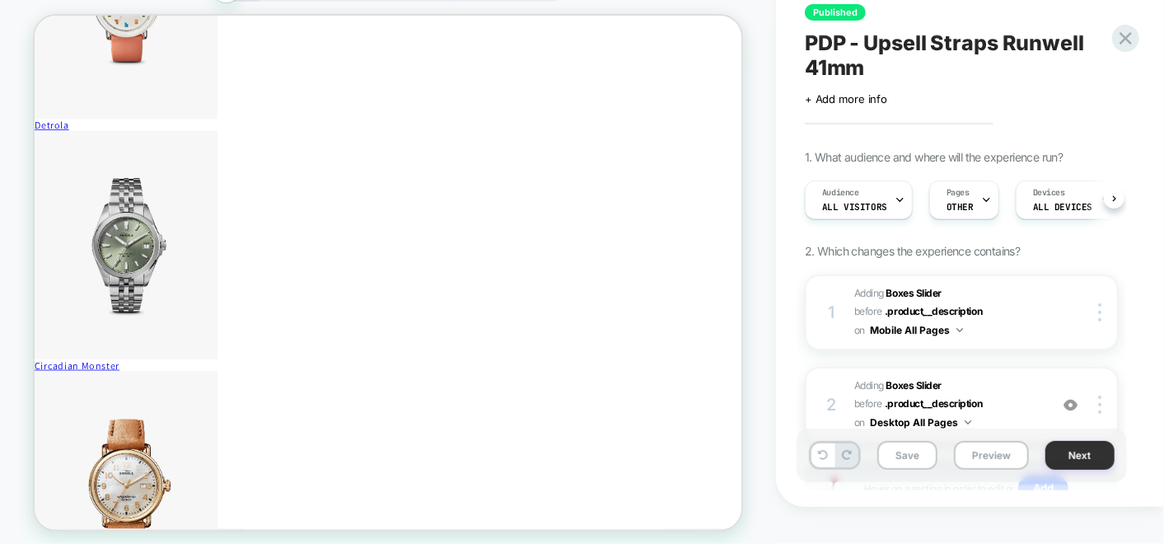
scroll to position [0, 0]
click at [1099, 469] on button "Next" at bounding box center [1079, 455] width 69 height 29
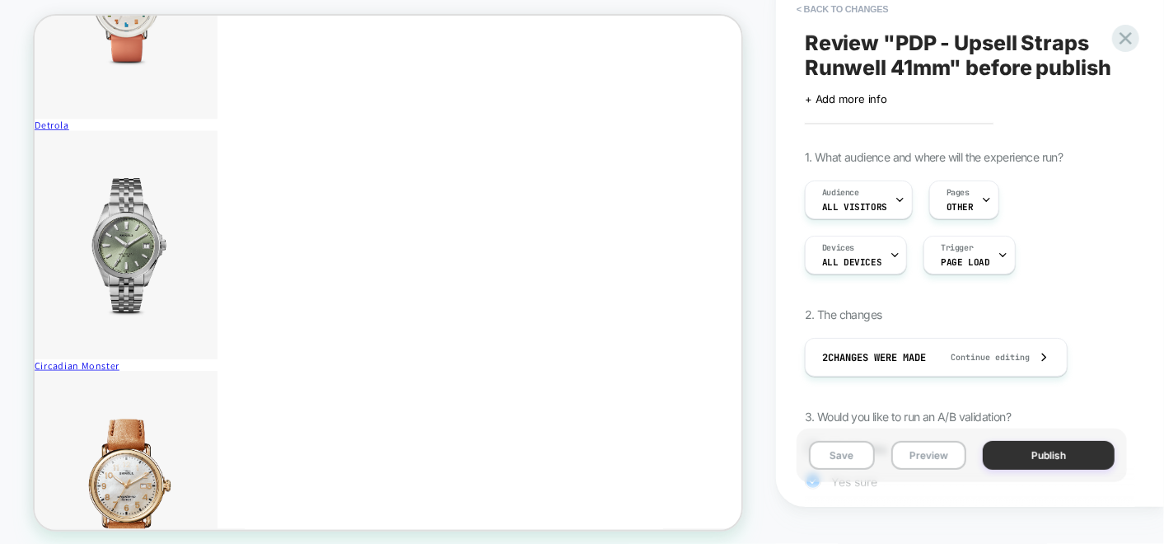
scroll to position [0, 1]
click at [1033, 469] on button "Publish" at bounding box center [1049, 455] width 132 height 29
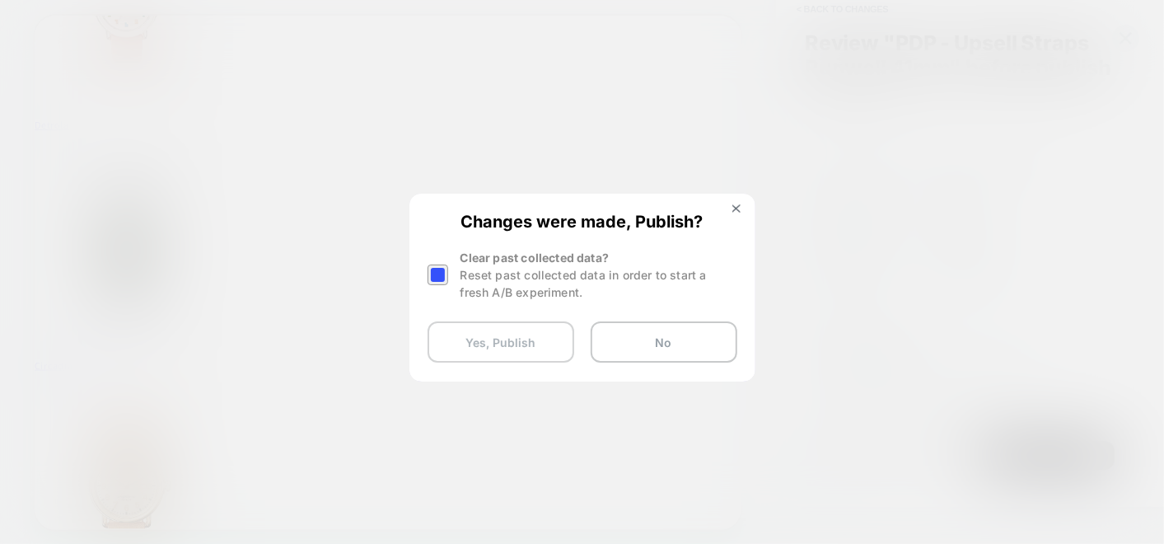
click at [507, 356] on button "Yes, Publish" at bounding box center [500, 341] width 147 height 41
